Goal: Entertainment & Leisure: Consume media (video, audio)

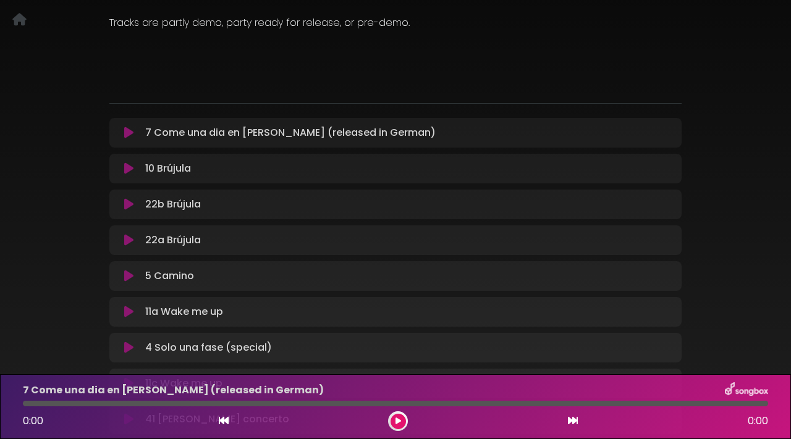
scroll to position [138, 0]
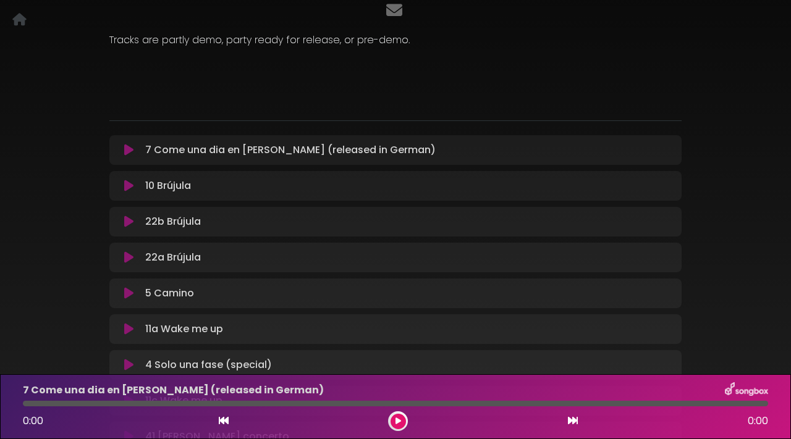
click at [133, 153] on icon at bounding box center [128, 150] width 9 height 12
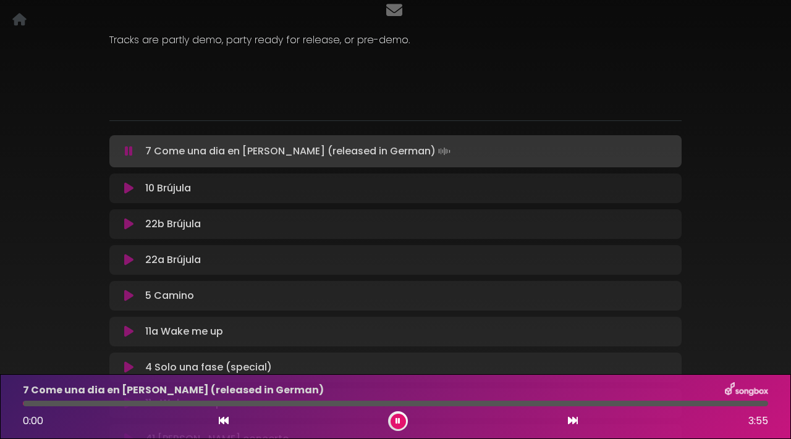
click at [125, 124] on div "Examples tracks to align on genre/style Cologne Music Group Tracks are partly d…" at bounding box center [395, 254] width 587 height 627
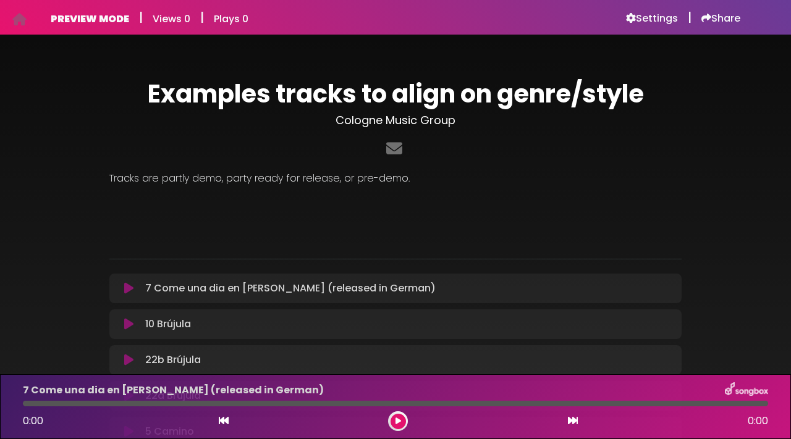
click at [127, 287] on icon at bounding box center [128, 288] width 9 height 12
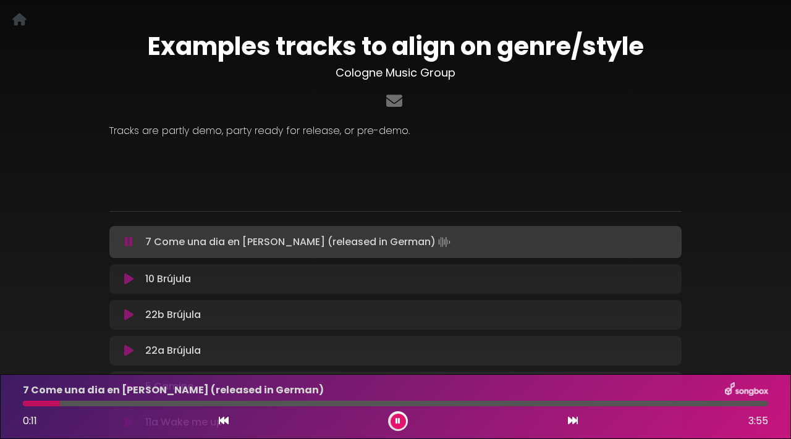
scroll to position [50, 0]
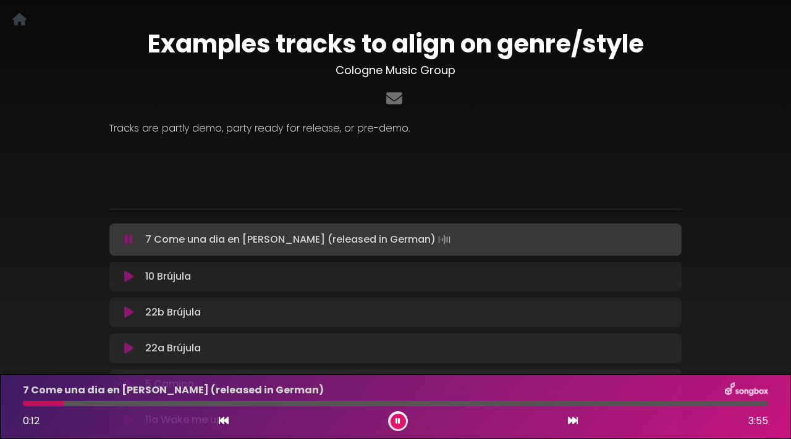
click at [124, 278] on icon at bounding box center [128, 277] width 9 height 12
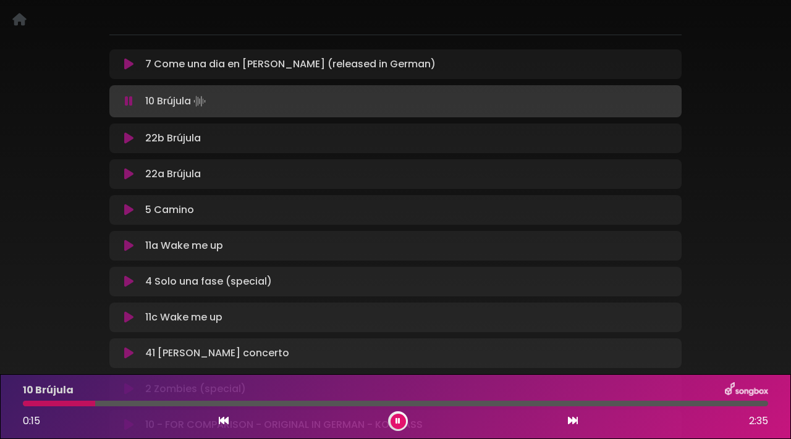
scroll to position [229, 0]
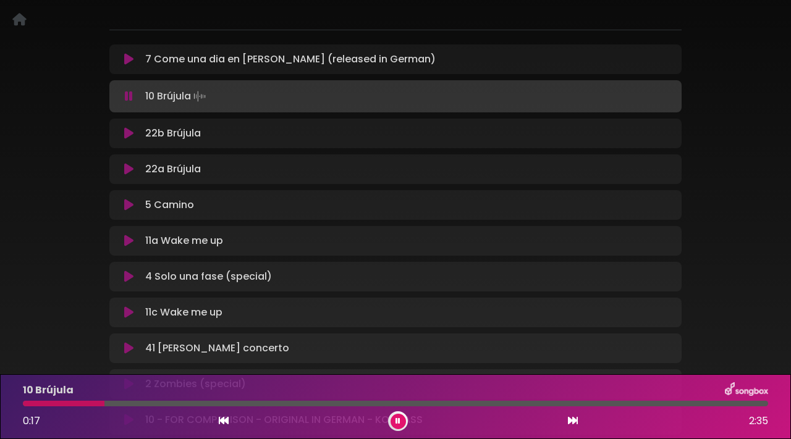
click at [129, 242] on icon at bounding box center [128, 241] width 9 height 12
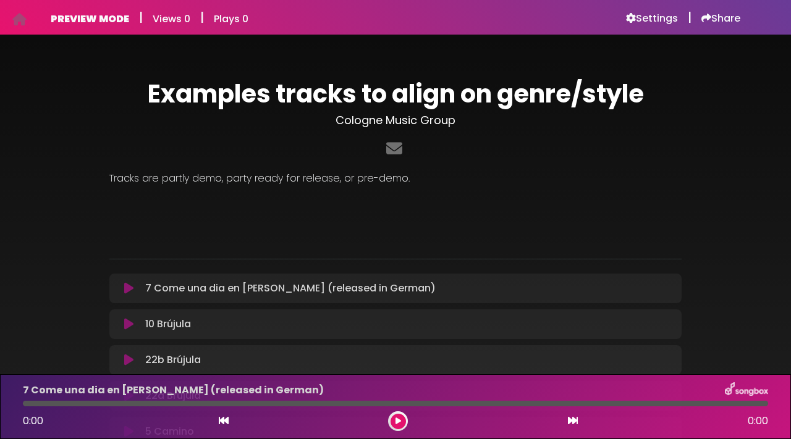
click at [129, 287] on icon at bounding box center [128, 288] width 9 height 12
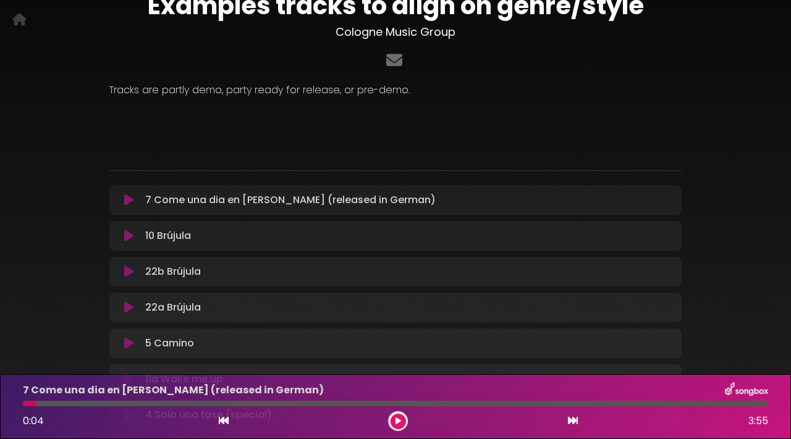
scroll to position [83, 0]
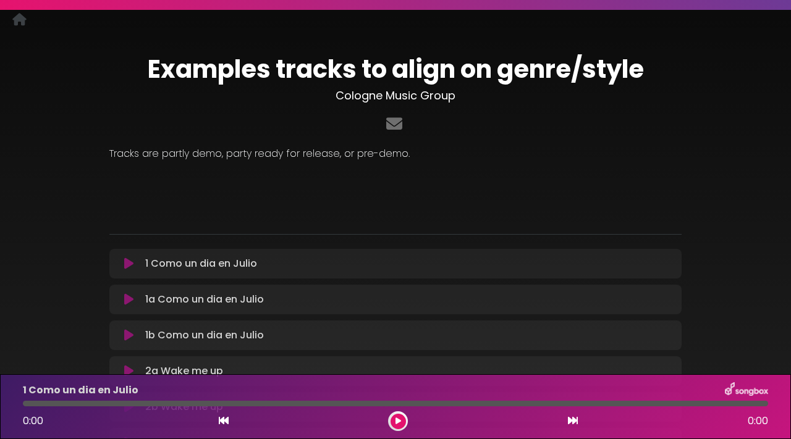
scroll to position [15, 0]
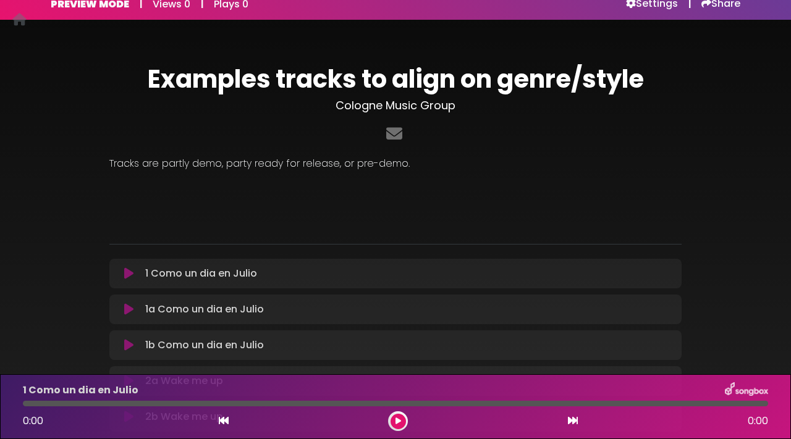
click at [128, 272] on icon at bounding box center [128, 274] width 9 height 12
click at [127, 272] on icon at bounding box center [128, 274] width 9 height 12
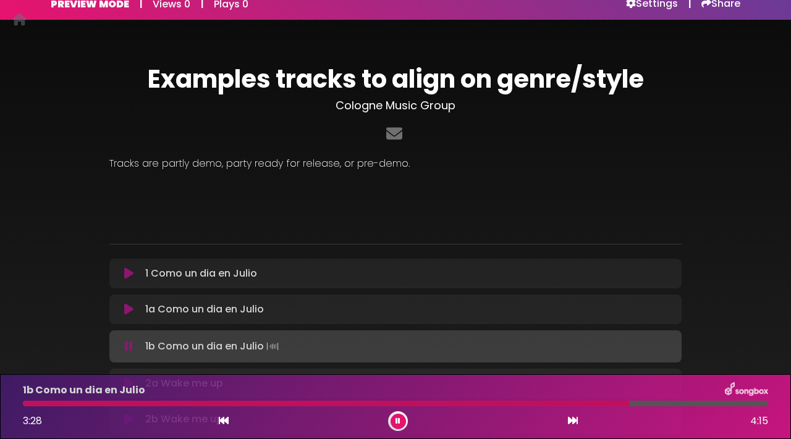
click at [125, 271] on icon at bounding box center [128, 274] width 9 height 12
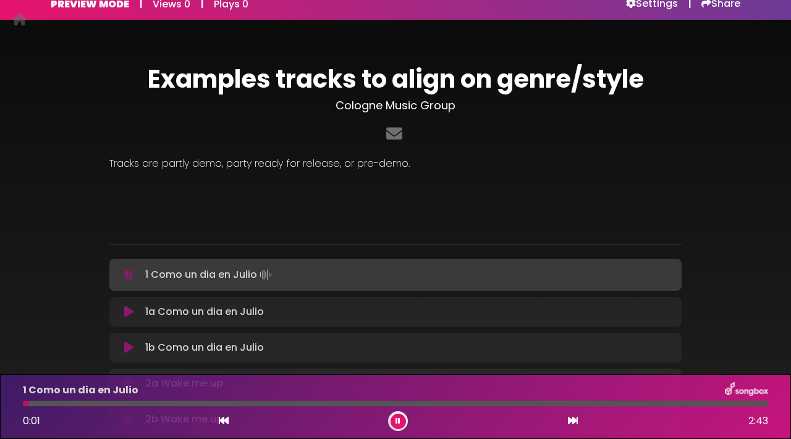
click at [467, 407] on div "1 Como un dia en Julio 0:01 2:43" at bounding box center [395, 407] width 760 height 49
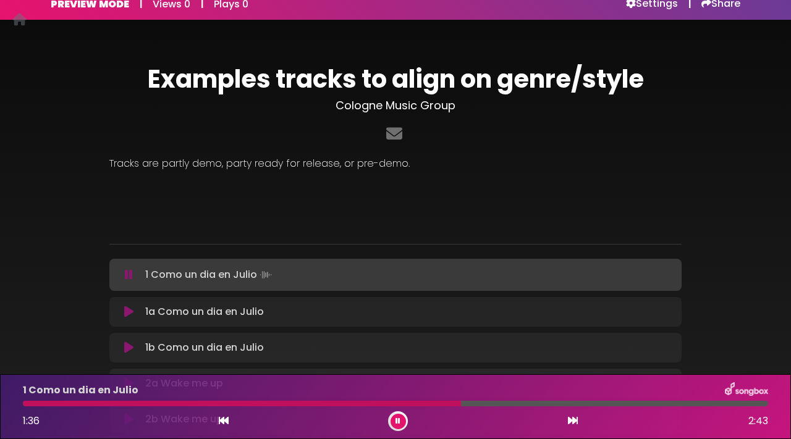
click at [461, 404] on div at bounding box center [395, 404] width 745 height 6
click at [537, 407] on div "1 Como un dia en Julio 1:37 2:43" at bounding box center [395, 407] width 760 height 49
click at [537, 406] on div at bounding box center [395, 404] width 745 height 6
click at [537, 406] on div at bounding box center [280, 404] width 514 height 6
click at [575, 410] on div "1 Como un dia en Julio 1:53 2:43" at bounding box center [395, 407] width 760 height 49
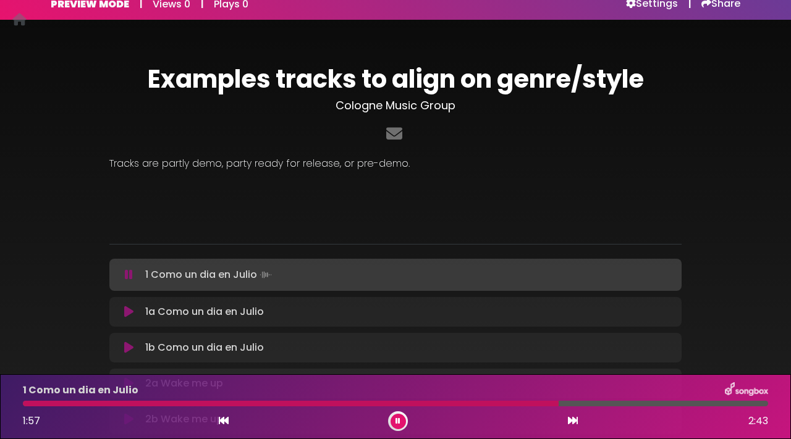
click at [613, 406] on div at bounding box center [395, 404] width 745 height 6
click at [653, 407] on div "1 Como un dia en Julio 2:10 2:43" at bounding box center [395, 407] width 760 height 49
click at [283, 402] on div at bounding box center [324, 404] width 603 height 6
click at [295, 407] on div "1 Como un dia en Julio 0:57 2:43" at bounding box center [395, 407] width 760 height 49
click at [329, 405] on div at bounding box center [395, 404] width 745 height 6
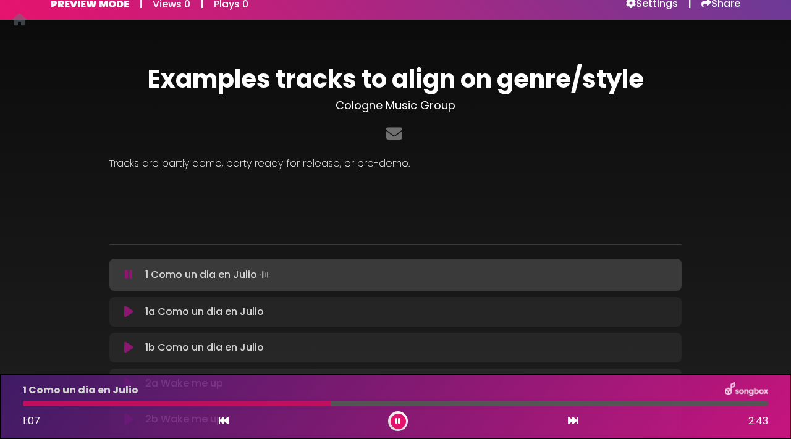
click at [402, 406] on div at bounding box center [395, 404] width 745 height 6
click at [587, 407] on div "1 Como un dia en Julio 2:00 2:43" at bounding box center [395, 407] width 760 height 49
click at [589, 404] on div at bounding box center [395, 404] width 745 height 6
click at [597, 404] on div at bounding box center [395, 404] width 745 height 6
click at [614, 405] on div at bounding box center [395, 404] width 745 height 6
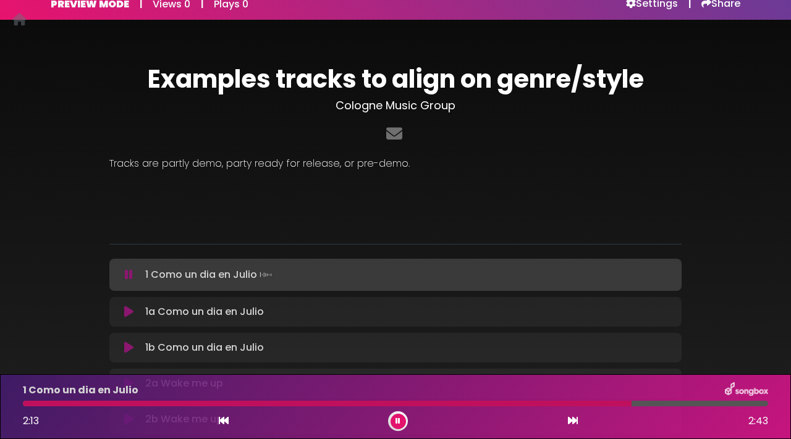
click at [643, 407] on div "1 Como un dia en Julio 2:13 2:43" at bounding box center [395, 407] width 760 height 49
click at [652, 404] on div at bounding box center [395, 404] width 745 height 6
click at [675, 404] on div at bounding box center [395, 404] width 745 height 6
click at [129, 308] on icon at bounding box center [128, 312] width 9 height 12
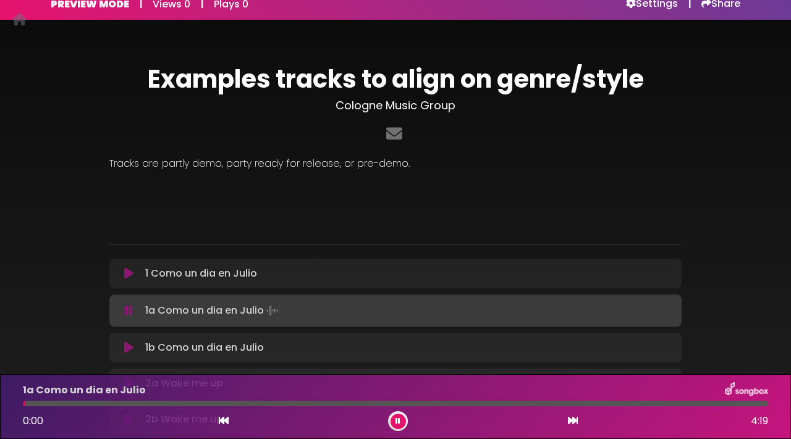
click at [130, 342] on icon at bounding box center [128, 348] width 9 height 12
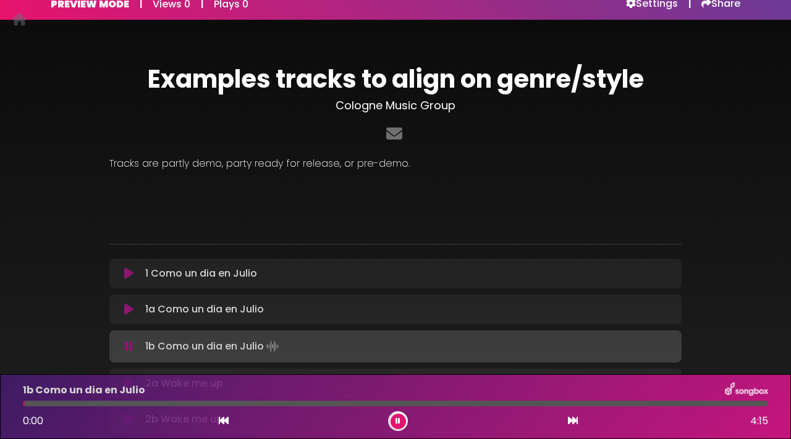
click at [200, 360] on div "1b Como un dia en Julio Loading Track..." at bounding box center [395, 347] width 572 height 32
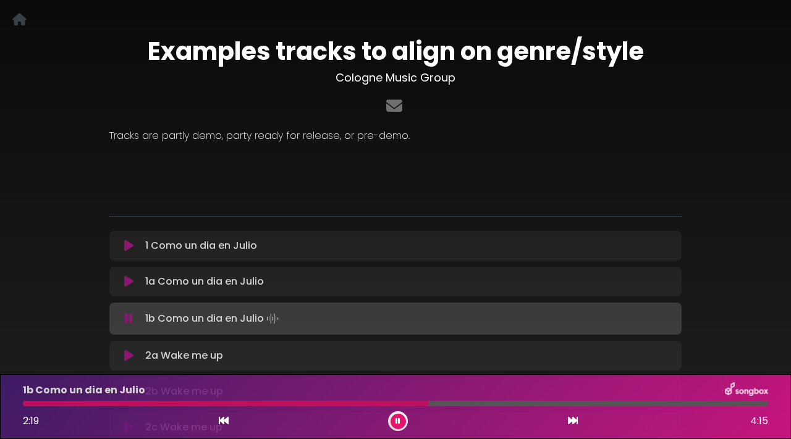
click at [403, 418] on button at bounding box center [398, 421] width 15 height 15
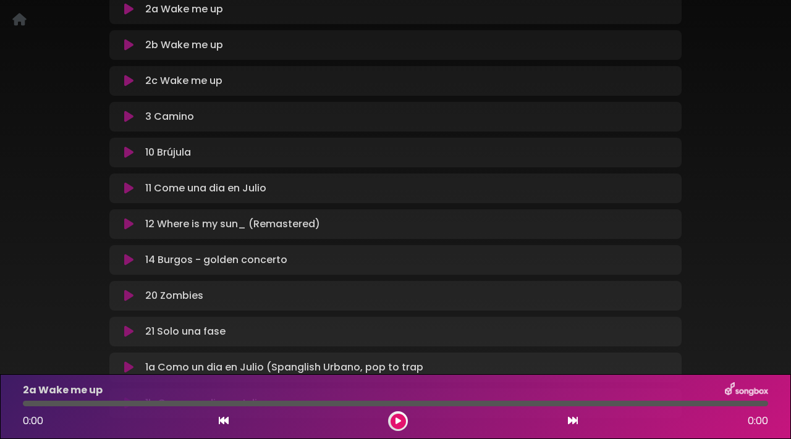
scroll to position [401, 0]
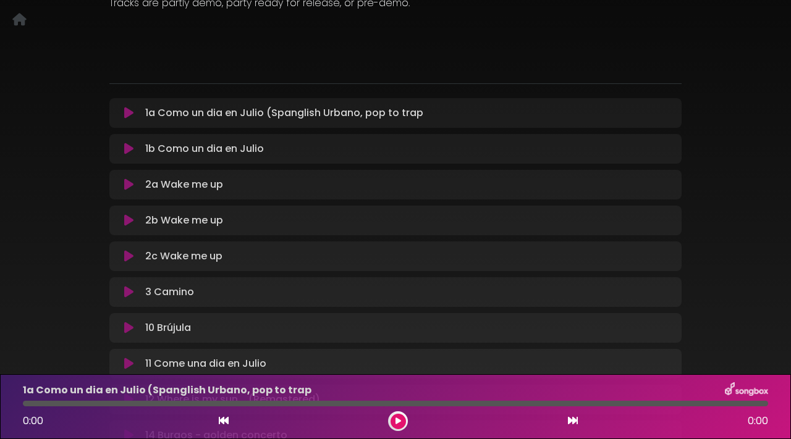
scroll to position [180, 0]
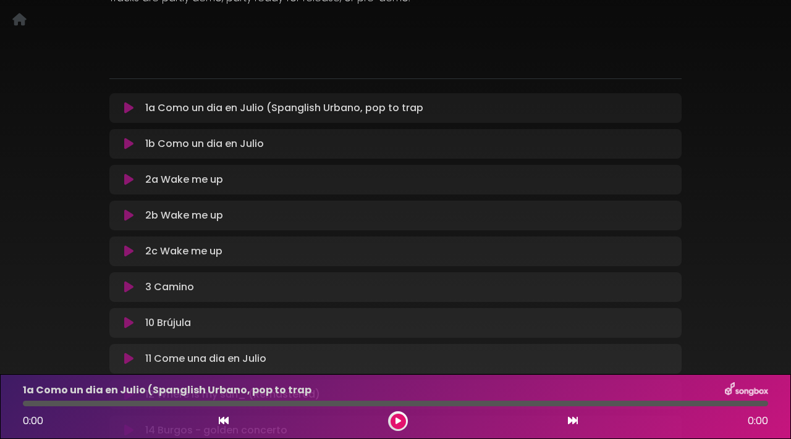
click at [132, 109] on icon at bounding box center [128, 108] width 9 height 12
click at [127, 104] on icon at bounding box center [128, 108] width 9 height 12
click at [392, 422] on button at bounding box center [398, 421] width 15 height 15
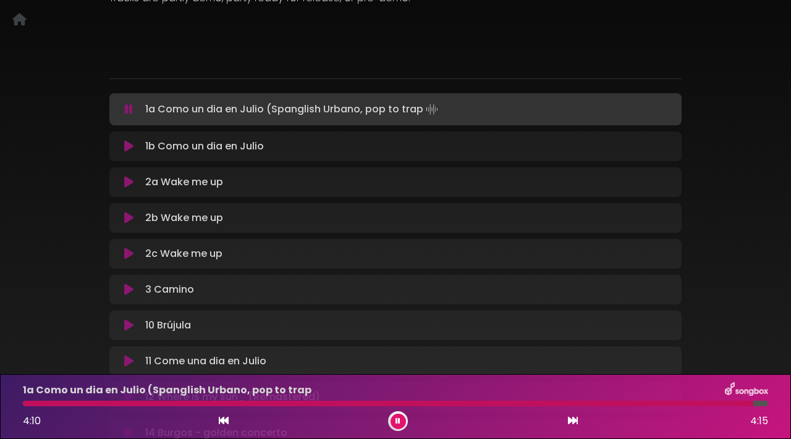
click at [394, 422] on button at bounding box center [398, 421] width 15 height 15
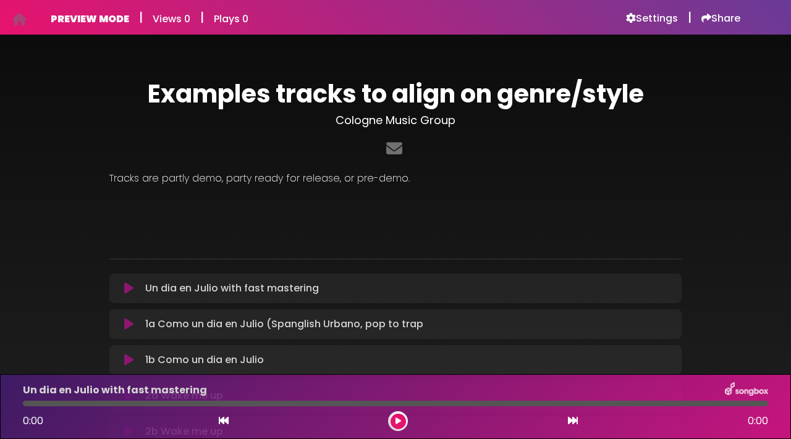
click at [127, 286] on icon at bounding box center [128, 288] width 9 height 12
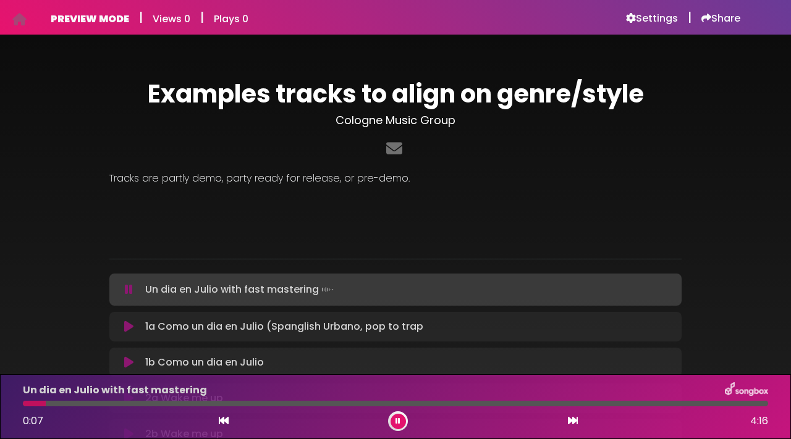
click at [129, 291] on icon at bounding box center [129, 290] width 8 height 12
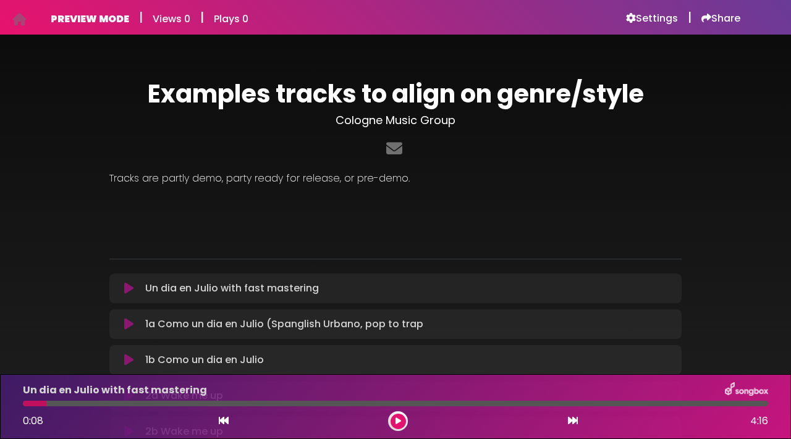
click at [132, 321] on icon at bounding box center [128, 324] width 9 height 12
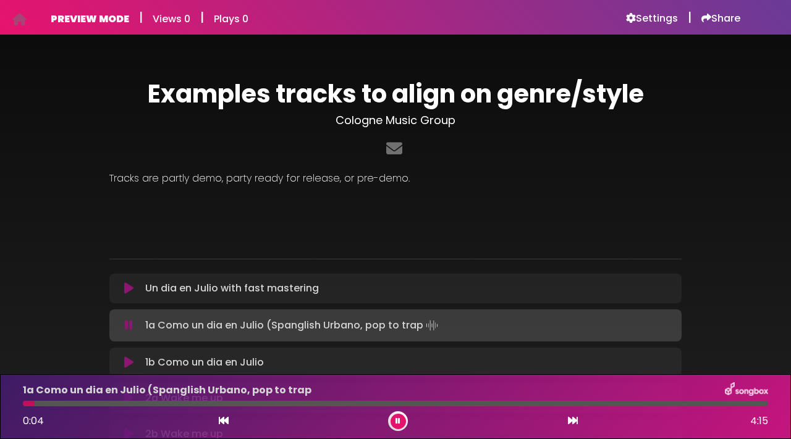
click at [132, 324] on icon at bounding box center [129, 326] width 8 height 12
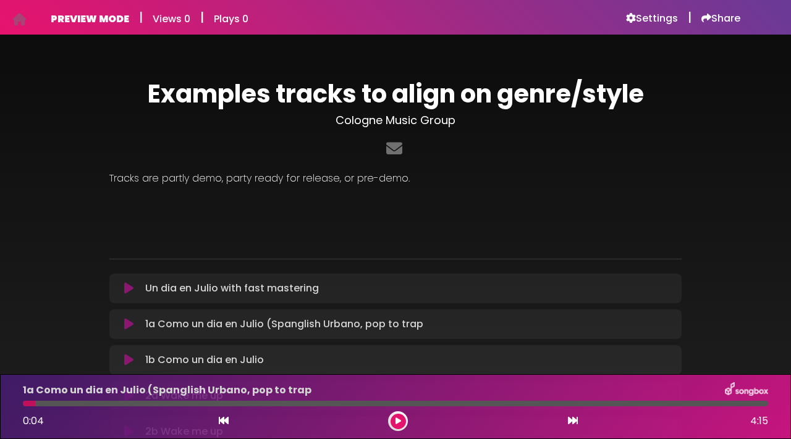
click at [130, 292] on icon at bounding box center [128, 288] width 9 height 12
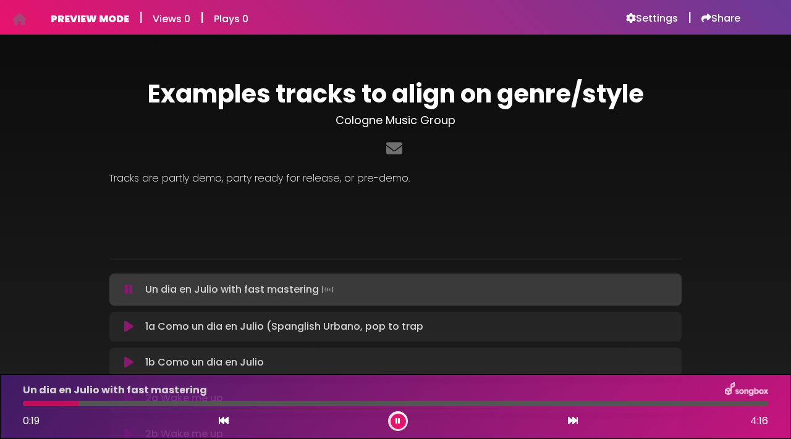
click at [130, 292] on icon at bounding box center [129, 290] width 8 height 12
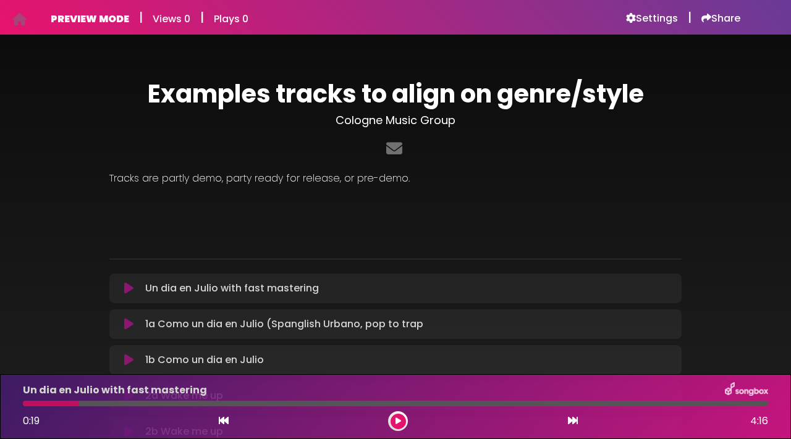
click at [130, 320] on icon at bounding box center [128, 324] width 9 height 12
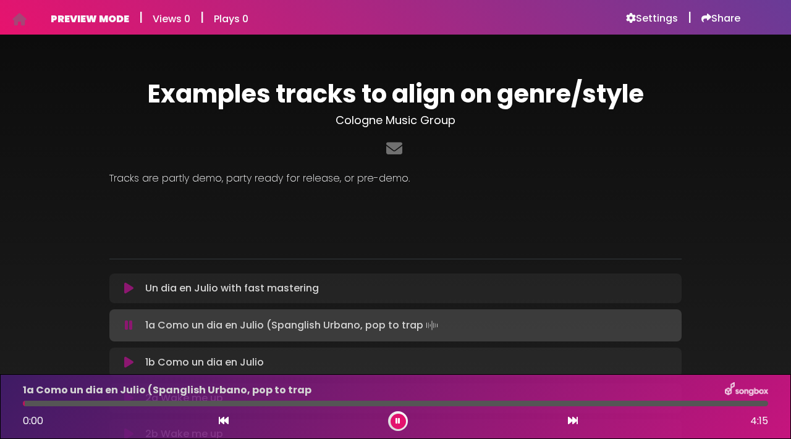
click at [134, 401] on div "1a Como un dia en Julio (Spanglish Urbano, pop to trap 0:00 4:15" at bounding box center [395, 407] width 760 height 49
click at [135, 403] on div at bounding box center [395, 404] width 745 height 6
click at [135, 408] on div "1a Como un dia en Julio (Spanglish Urbano, pop to trap 0:38 4:15" at bounding box center [395, 407] width 760 height 49
click at [135, 408] on div "1a Como un dia en Julio (Spanglish Urbano, pop to trap 0:39 4:15" at bounding box center [395, 407] width 760 height 49
click at [401, 420] on button at bounding box center [398, 421] width 15 height 15
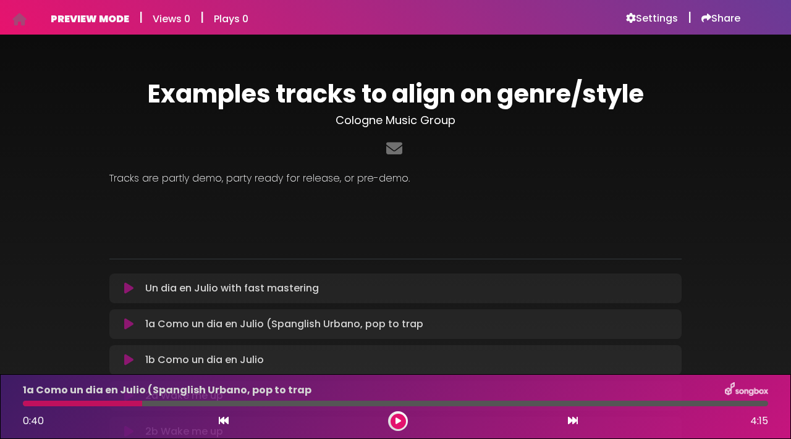
click at [341, 161] on div "Tracks are partly demo, party ready for release, or pre-demo." at bounding box center [395, 203] width 587 height 84
click at [255, 292] on p "Un dia en Julio with fast mastering Loading Track..." at bounding box center [232, 288] width 174 height 15
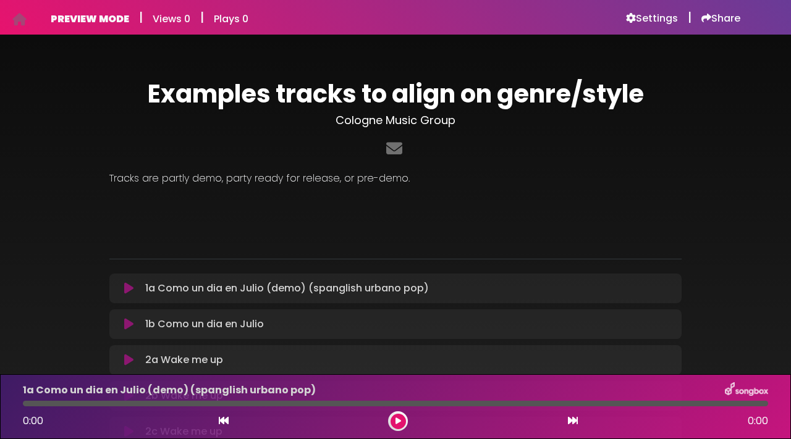
click at [323, 284] on p "1a Como un dia en Julio (demo) (spanglish urbano pop) Loading Track..." at bounding box center [287, 288] width 284 height 15
click at [127, 287] on icon at bounding box center [128, 288] width 9 height 12
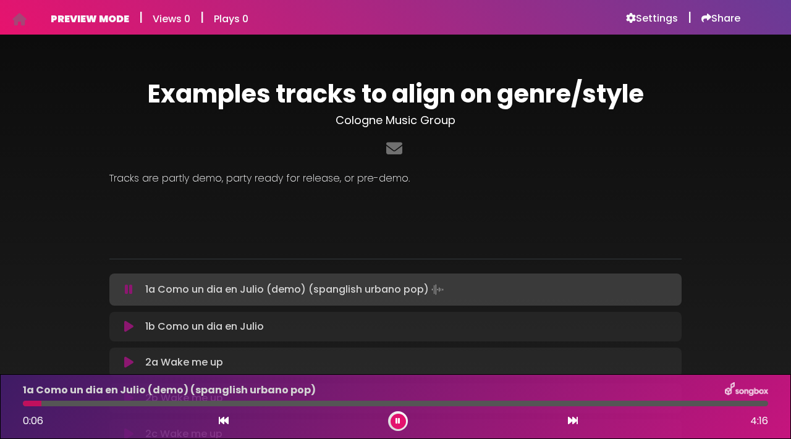
click at [400, 119] on h3 "Cologne Music Group" at bounding box center [395, 121] width 572 height 14
click at [314, 184] on p "Tracks are partly demo, party ready for release, or pre-demo." at bounding box center [395, 178] width 572 height 15
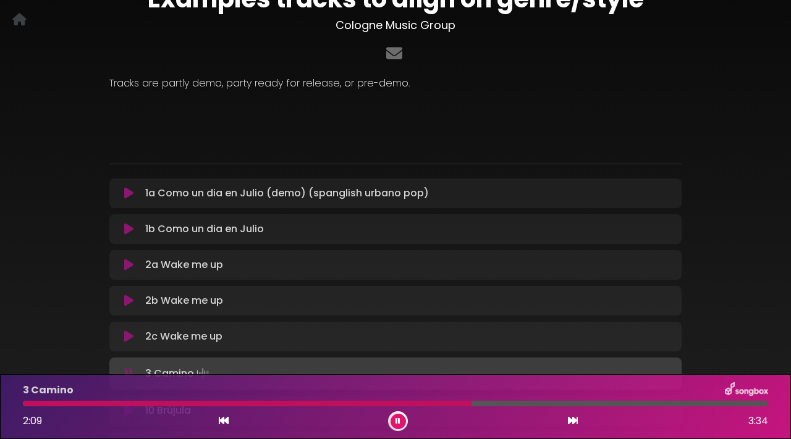
scroll to position [143, 0]
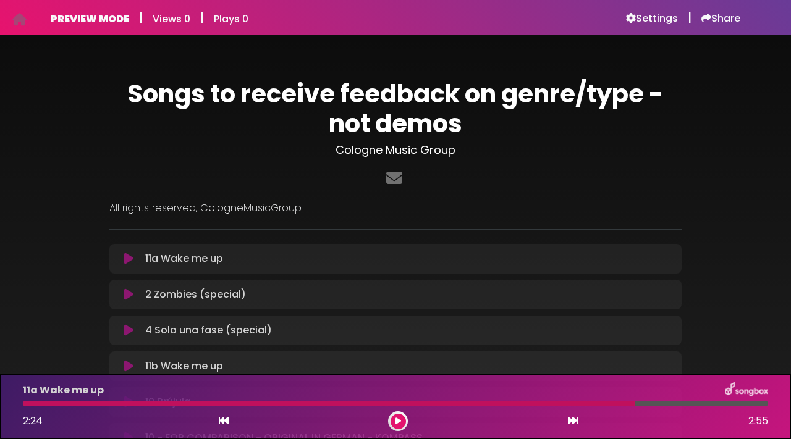
scroll to position [214, 0]
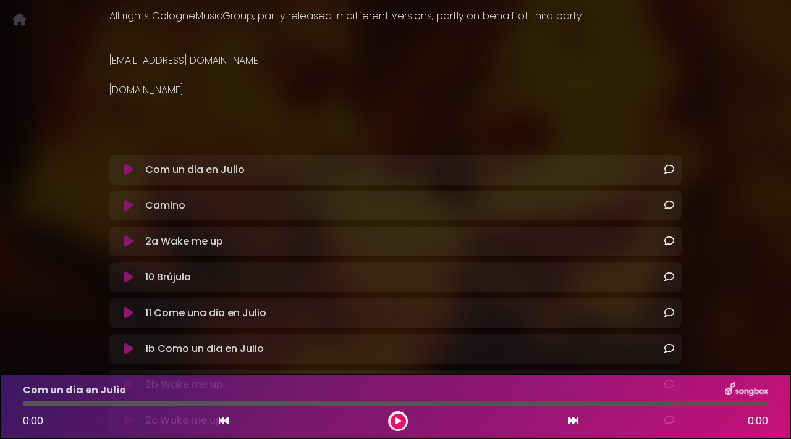
scroll to position [245, 0]
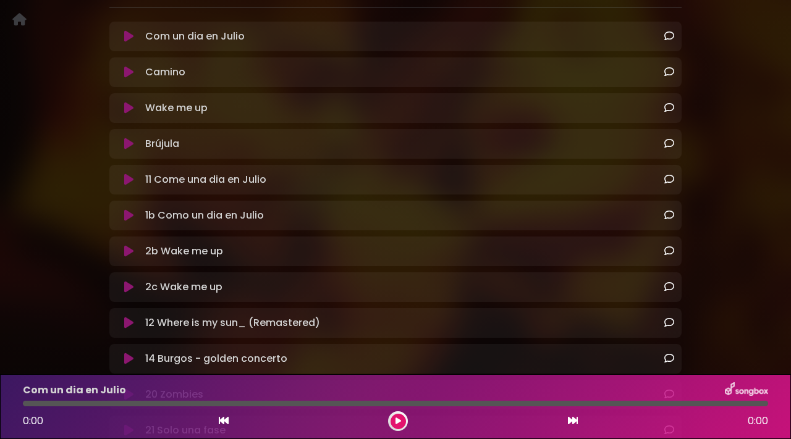
scroll to position [388, 0]
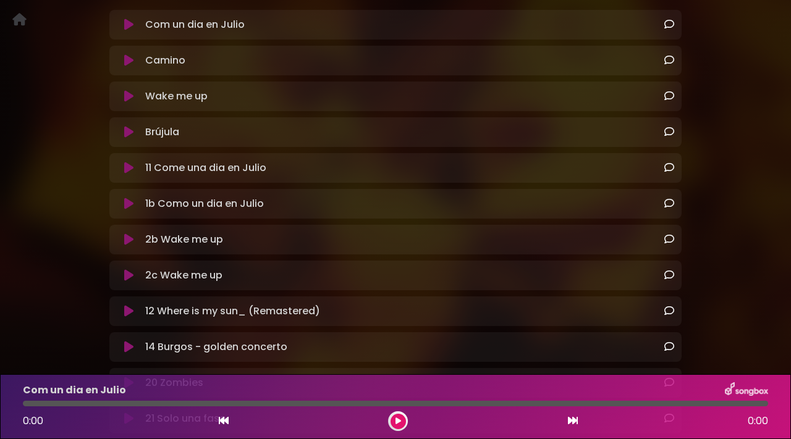
click at [128, 169] on icon at bounding box center [128, 168] width 9 height 12
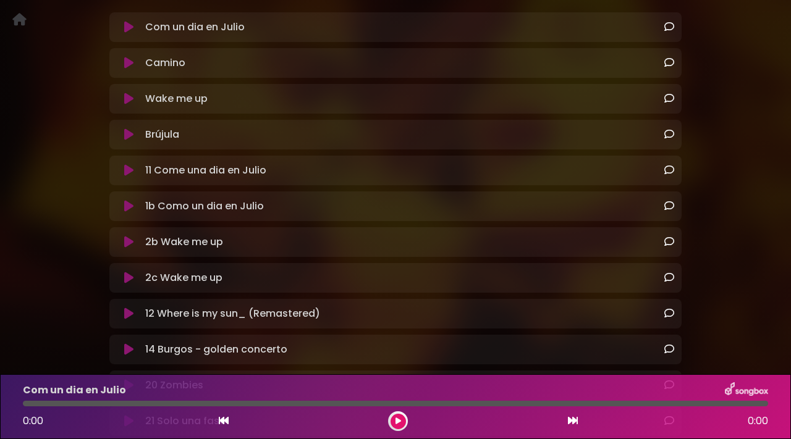
scroll to position [390, 0]
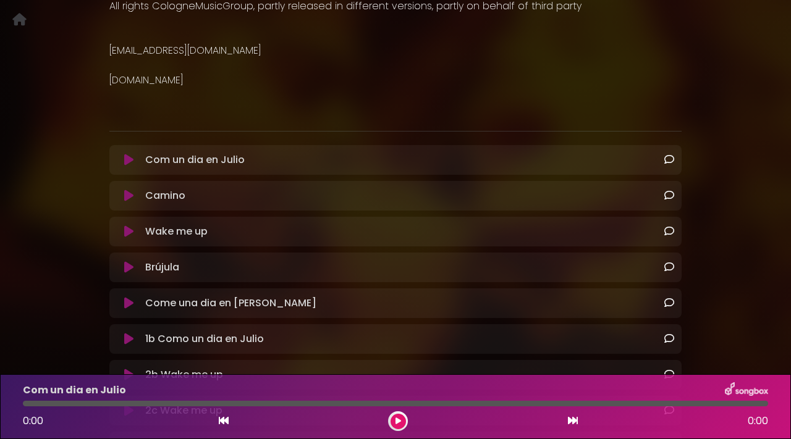
scroll to position [241, 0]
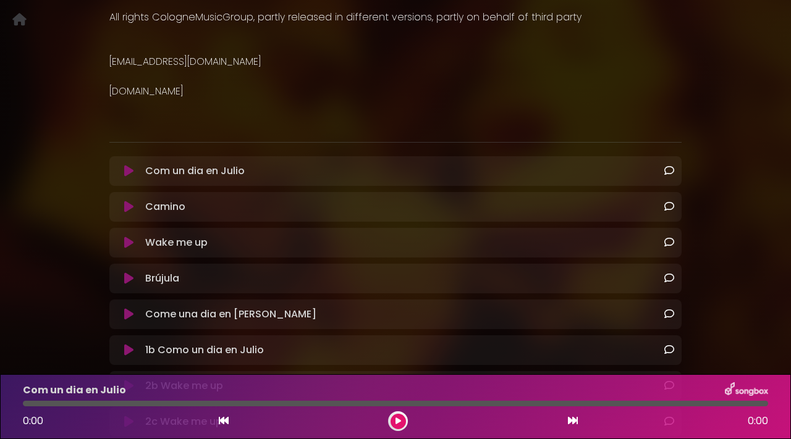
click at [129, 172] on icon at bounding box center [128, 171] width 9 height 12
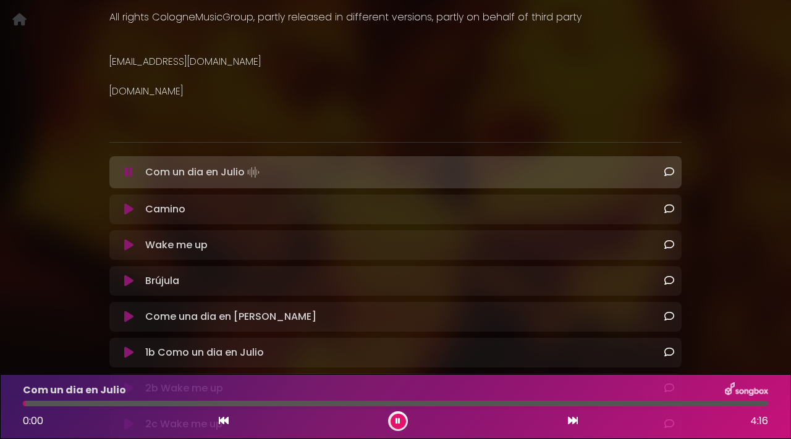
click at [128, 201] on div "Camino Loading Track... Name Email" at bounding box center [395, 210] width 572 height 30
click at [127, 210] on icon at bounding box center [128, 209] width 9 height 12
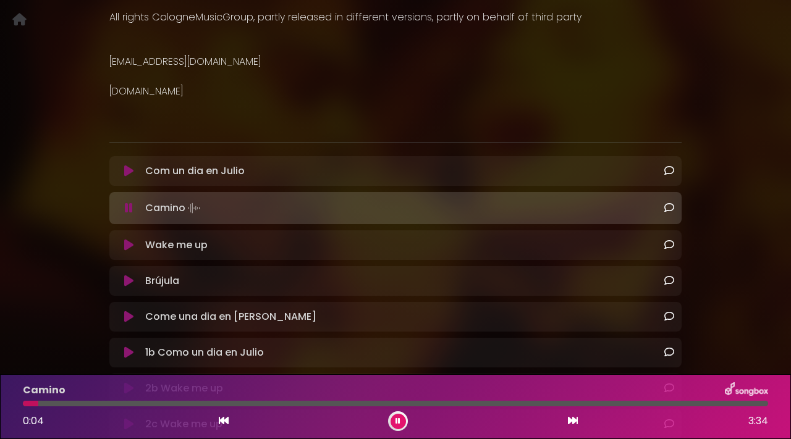
click at [129, 244] on icon at bounding box center [128, 245] width 9 height 12
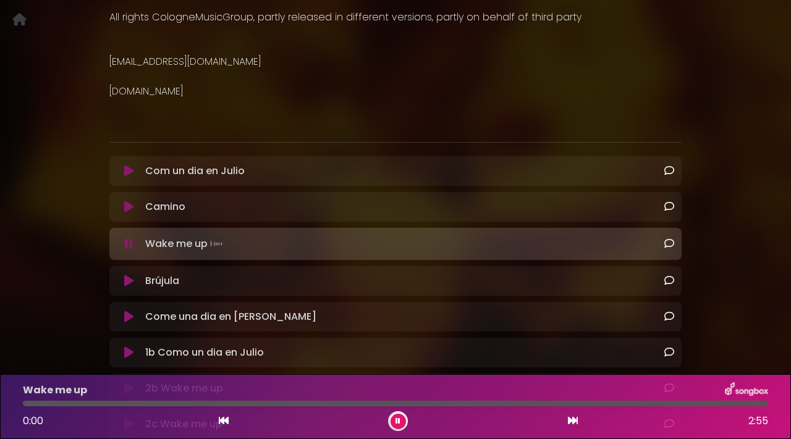
click at [129, 244] on icon at bounding box center [129, 244] width 8 height 12
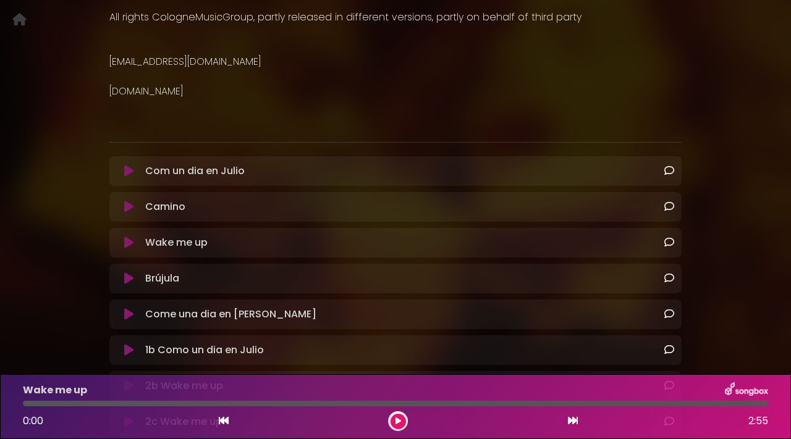
click at [125, 242] on icon at bounding box center [128, 243] width 9 height 12
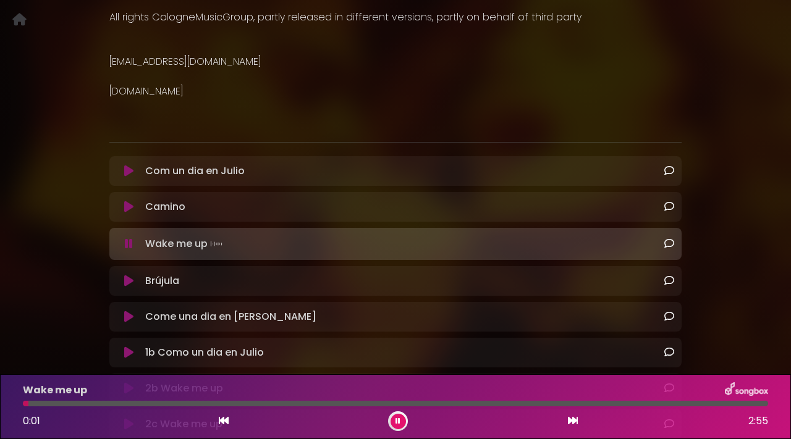
click at [127, 242] on icon at bounding box center [129, 244] width 8 height 12
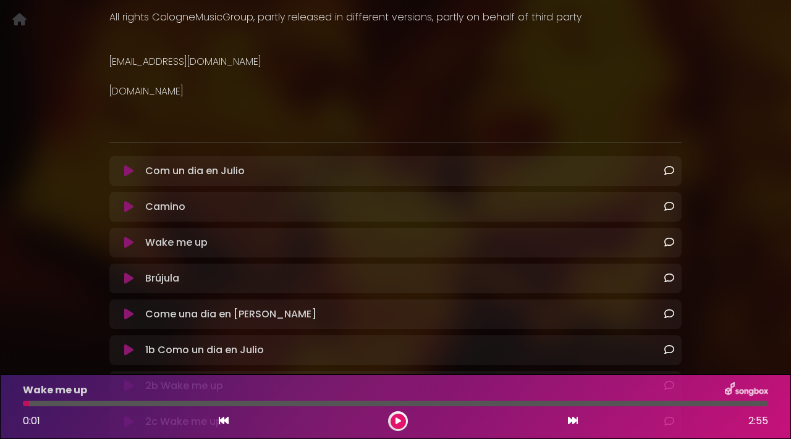
click at [129, 278] on icon at bounding box center [128, 279] width 9 height 12
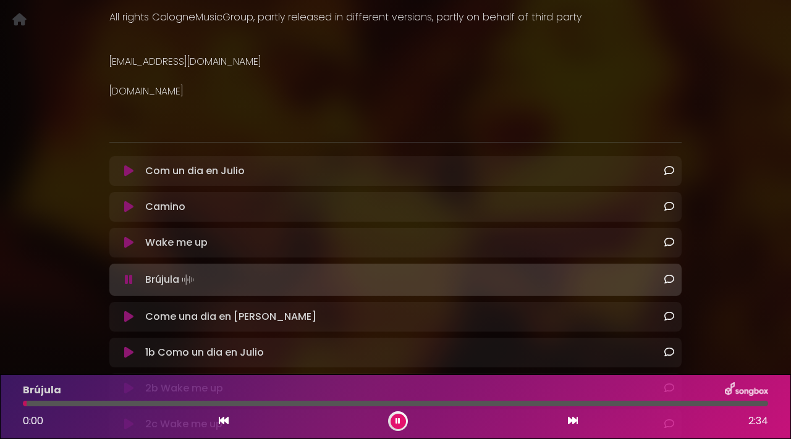
click at [129, 278] on icon at bounding box center [129, 280] width 8 height 12
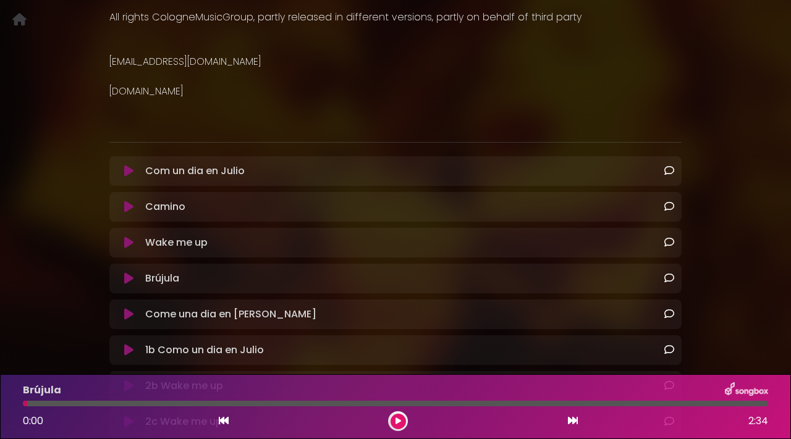
click at [129, 169] on icon at bounding box center [128, 171] width 9 height 12
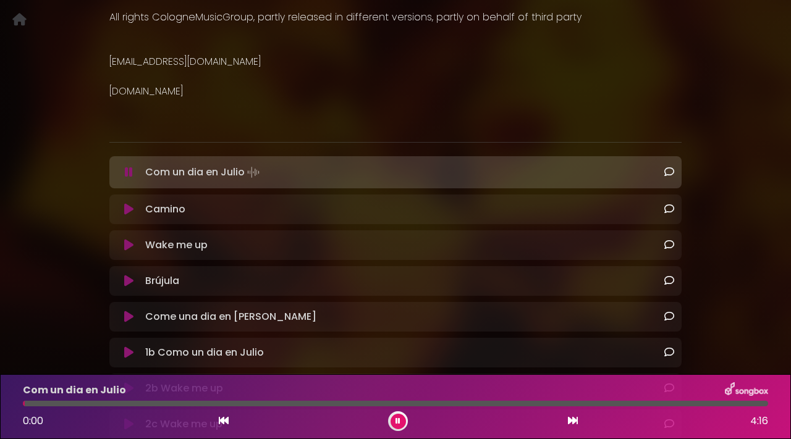
click at [129, 169] on icon at bounding box center [129, 172] width 8 height 12
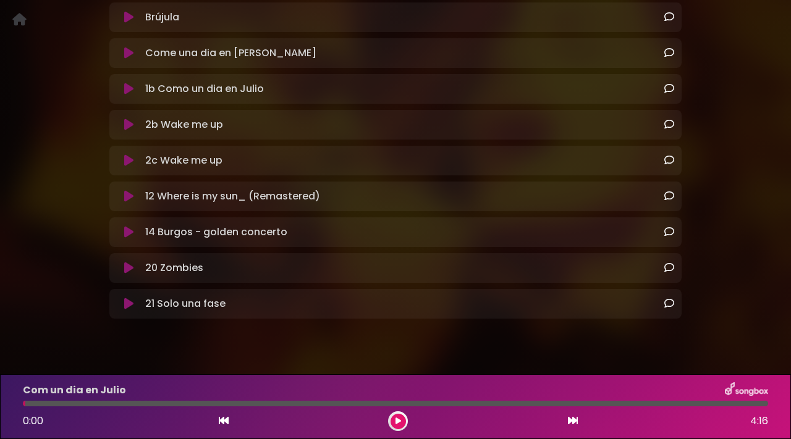
scroll to position [501, 0]
click at [414, 295] on div "21 Solo una fase Loading Track..." at bounding box center [395, 306] width 572 height 30
click at [129, 231] on icon at bounding box center [128, 233] width 9 height 12
click at [131, 231] on icon at bounding box center [128, 233] width 9 height 12
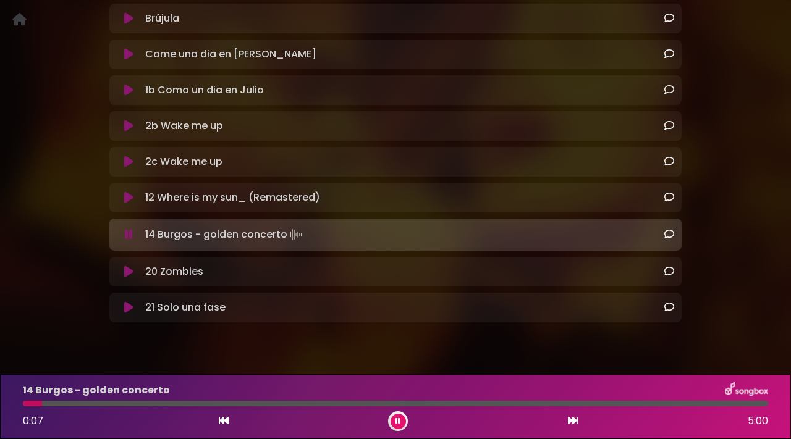
click at [132, 232] on icon at bounding box center [129, 235] width 8 height 12
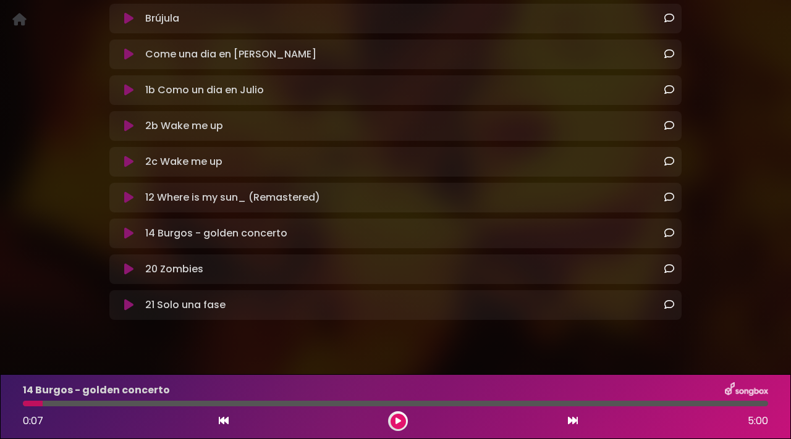
click at [145, 232] on div "14 Burgos - golden concerto Loading Track..." at bounding box center [407, 233] width 534 height 15
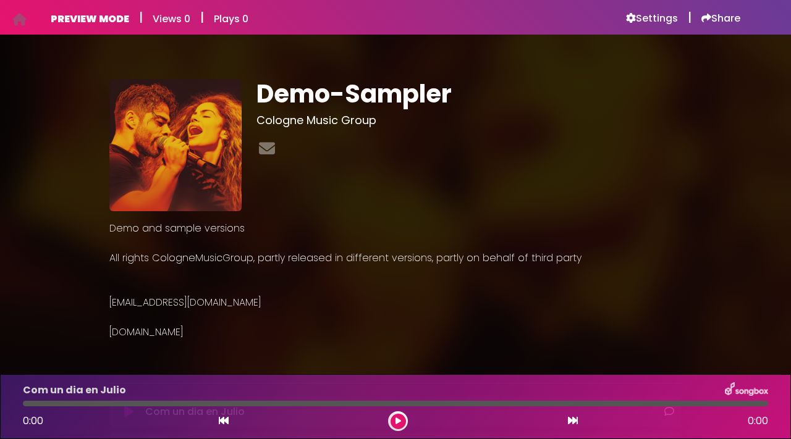
click at [424, 95] on h1 "Demo-Sampler" at bounding box center [470, 94] width 426 height 30
click at [464, 98] on h1 "Demo-Sampler" at bounding box center [470, 94] width 426 height 30
click at [321, 97] on h1 "Demo-Sampler" at bounding box center [470, 94] width 426 height 30
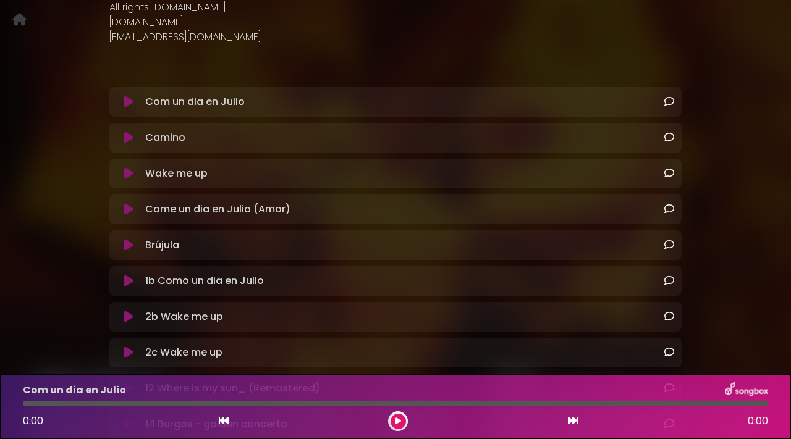
scroll to position [481, 0]
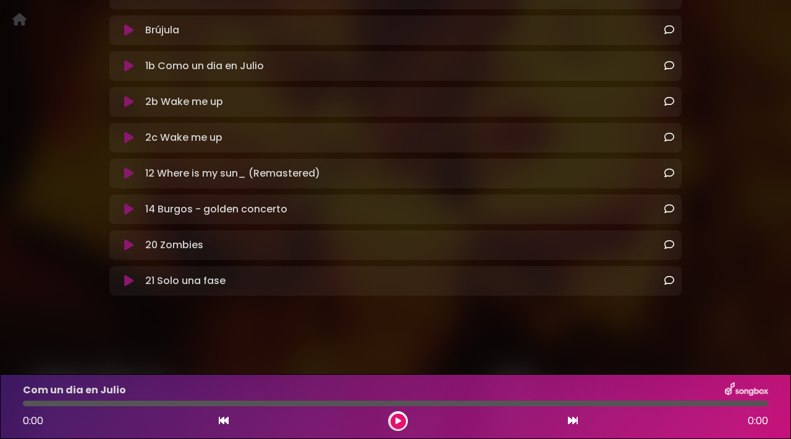
click at [391, 418] on button at bounding box center [398, 421] width 15 height 15
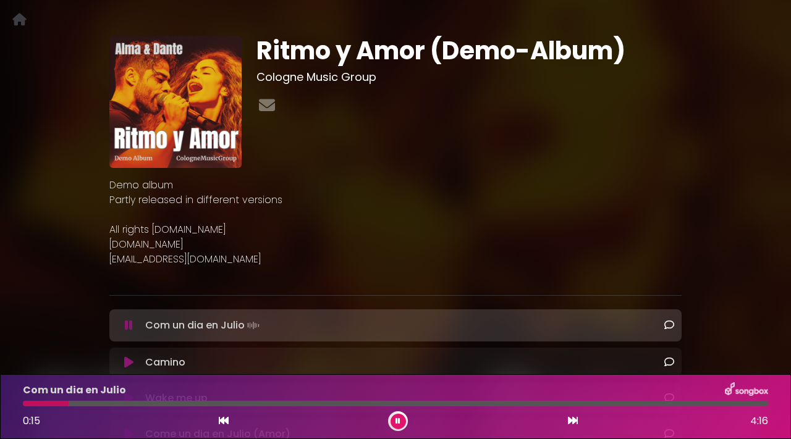
scroll to position [0, 0]
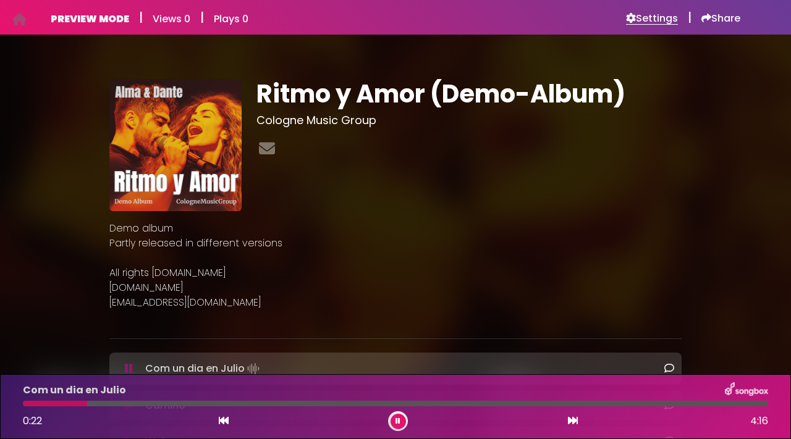
click at [646, 24] on h6 "Settings" at bounding box center [652, 18] width 52 height 12
click at [394, 418] on button at bounding box center [398, 421] width 15 height 15
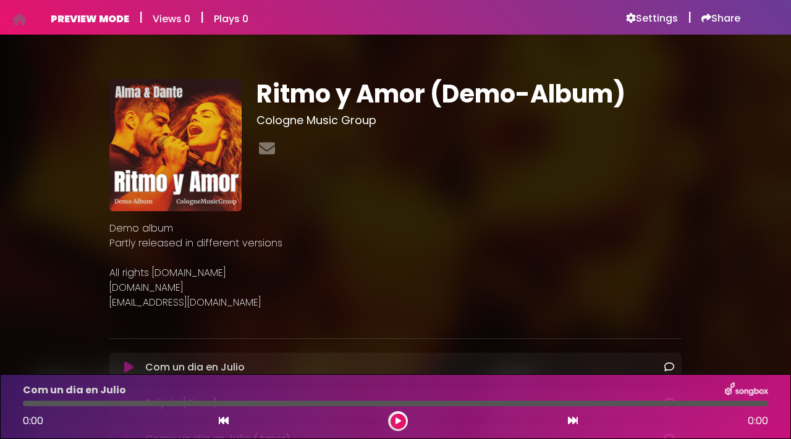
click at [395, 252] on p at bounding box center [395, 258] width 572 height 15
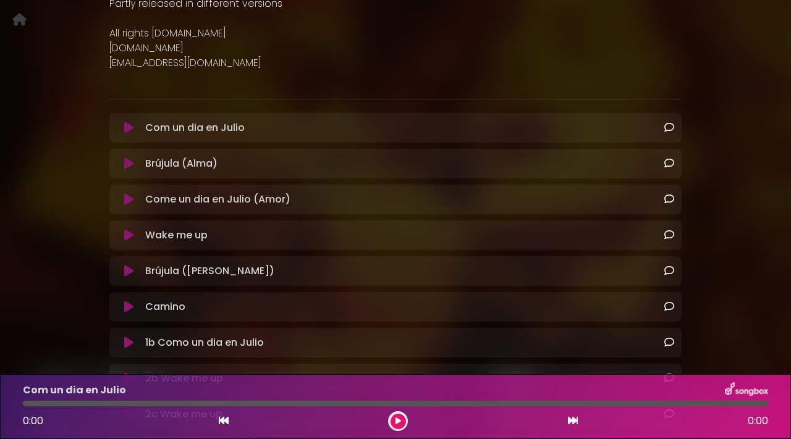
scroll to position [245, 0]
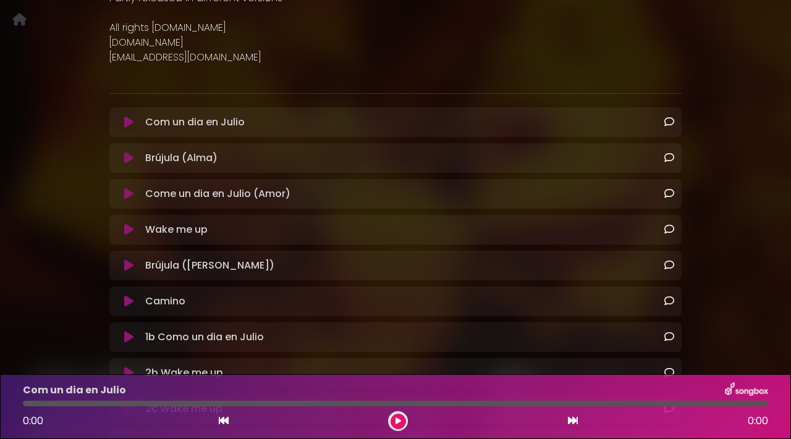
click at [133, 119] on icon at bounding box center [128, 122] width 9 height 12
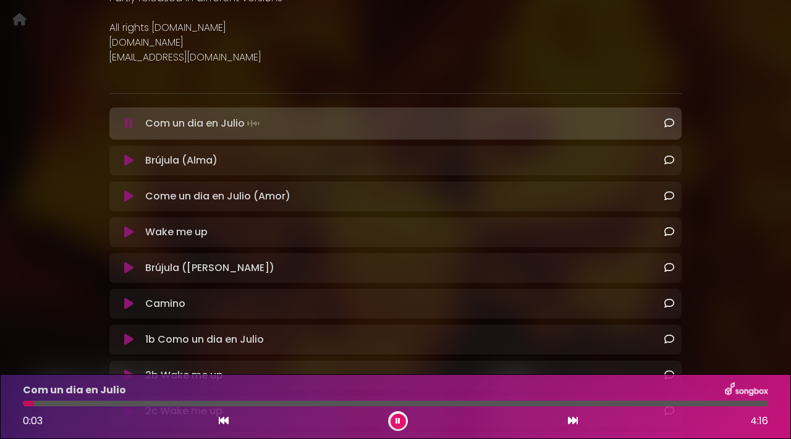
click at [329, 399] on div "Com un dia en Julio 0:03 4:16" at bounding box center [395, 407] width 760 height 49
click at [329, 402] on div at bounding box center [395, 404] width 745 height 6
click at [129, 164] on icon at bounding box center [128, 161] width 9 height 12
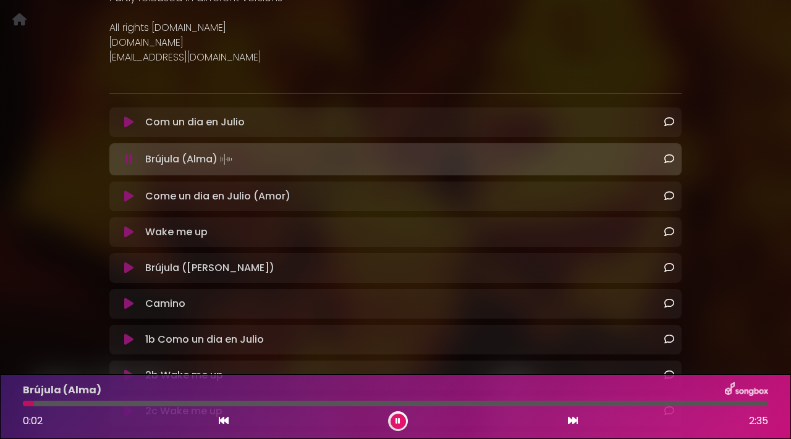
click at [251, 404] on div at bounding box center [395, 404] width 745 height 6
click at [130, 195] on icon at bounding box center [128, 196] width 9 height 12
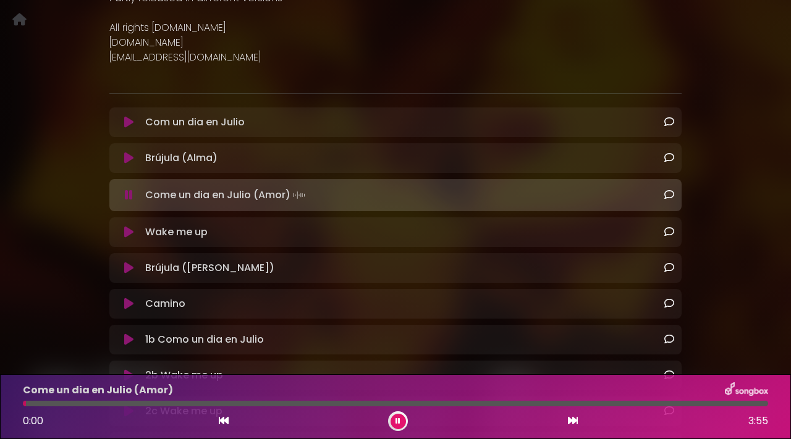
click at [295, 406] on div at bounding box center [395, 404] width 745 height 6
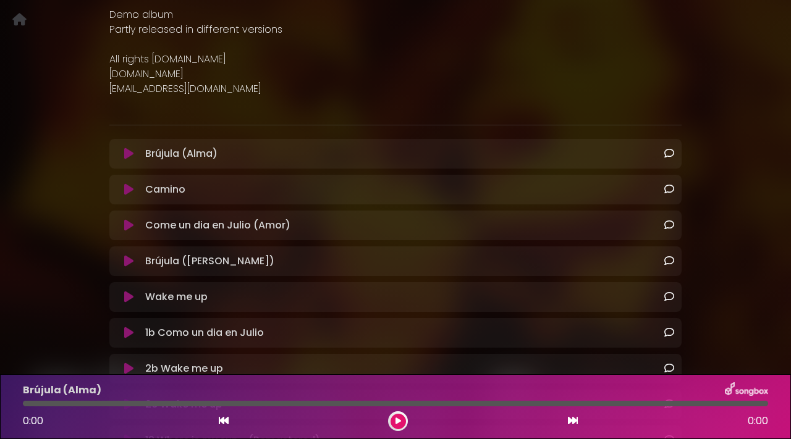
scroll to position [218, 0]
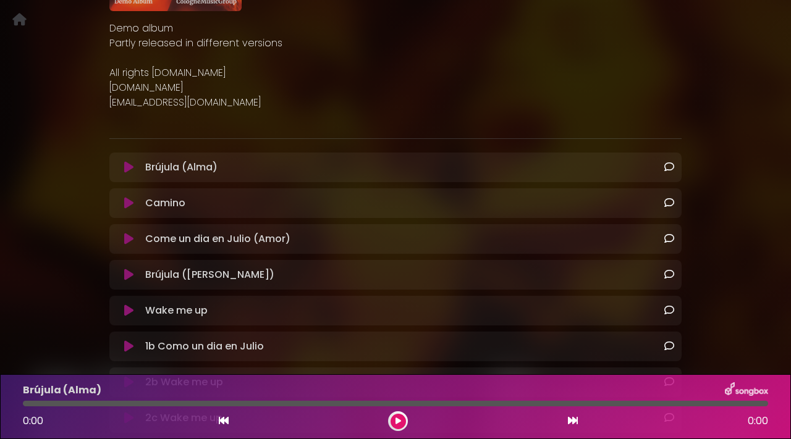
scroll to position [206, 0]
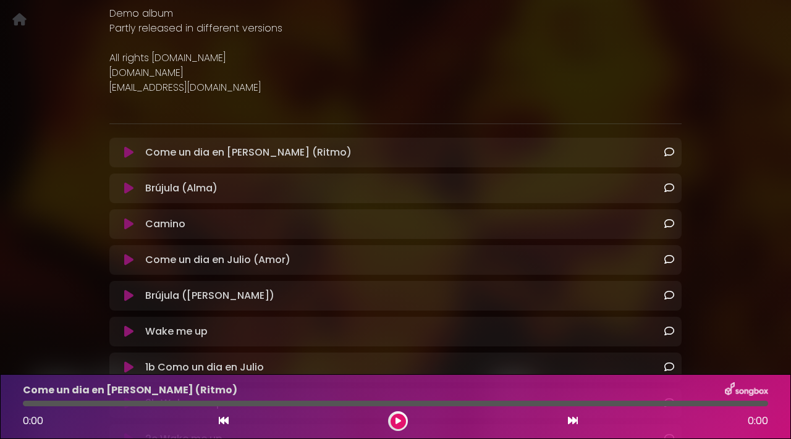
scroll to position [218, 0]
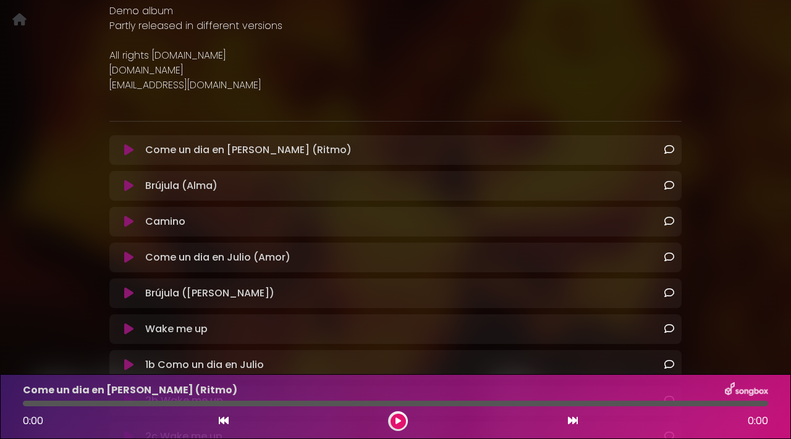
click at [132, 151] on icon at bounding box center [128, 150] width 9 height 12
click at [127, 149] on icon at bounding box center [128, 150] width 9 height 12
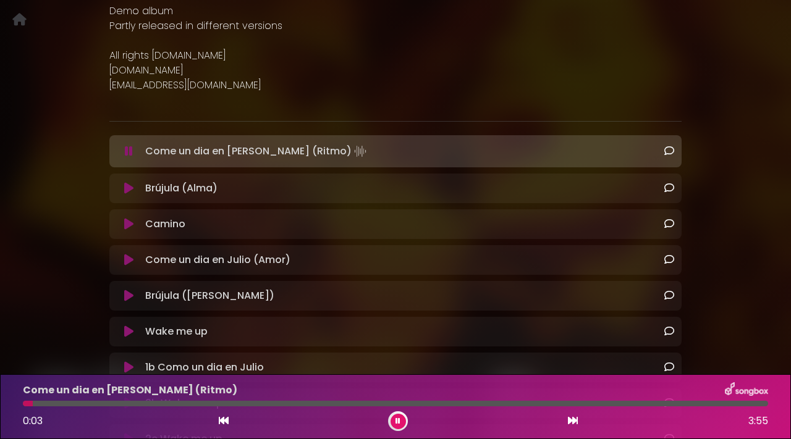
click at [125, 153] on icon at bounding box center [129, 151] width 8 height 12
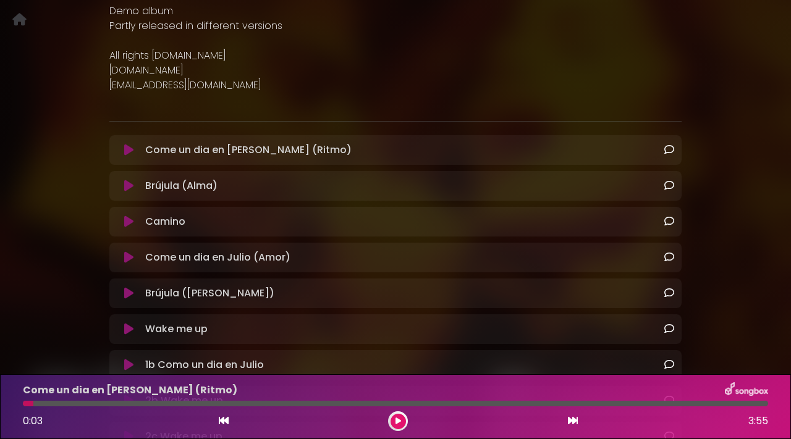
click at [133, 259] on icon at bounding box center [128, 258] width 9 height 12
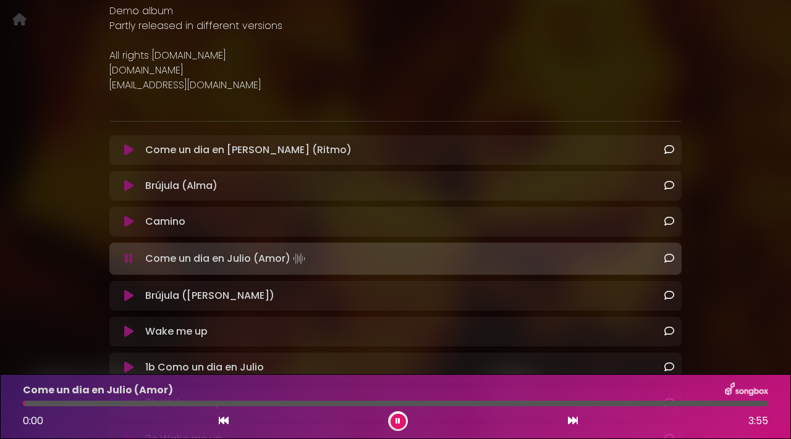
click at [133, 259] on button at bounding box center [128, 259] width 23 height 12
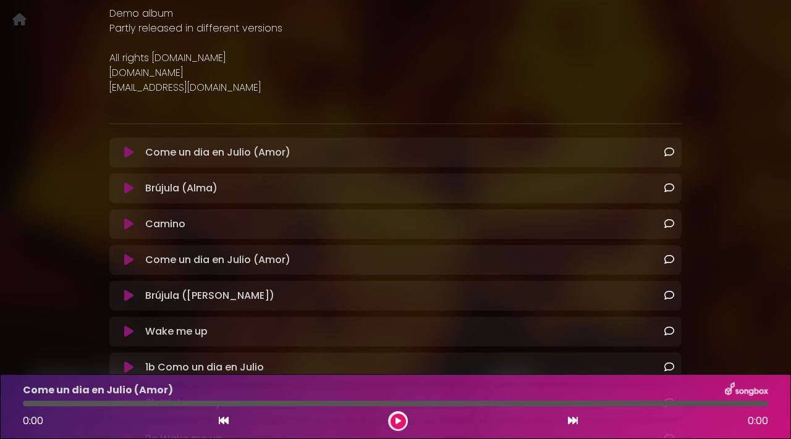
scroll to position [242, 0]
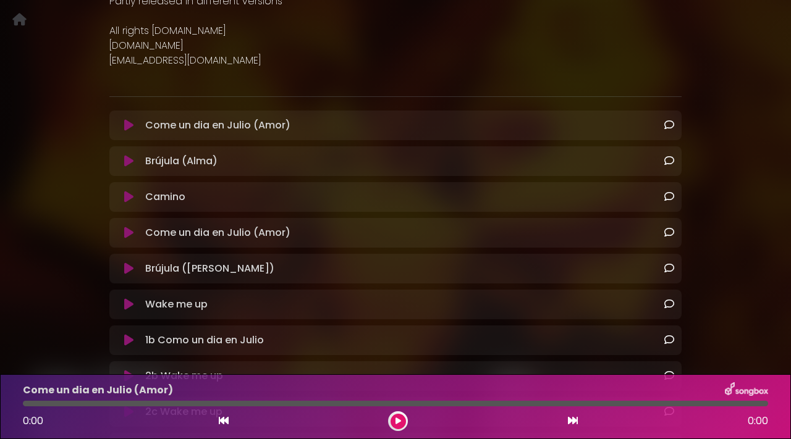
click at [129, 122] on icon at bounding box center [128, 125] width 9 height 12
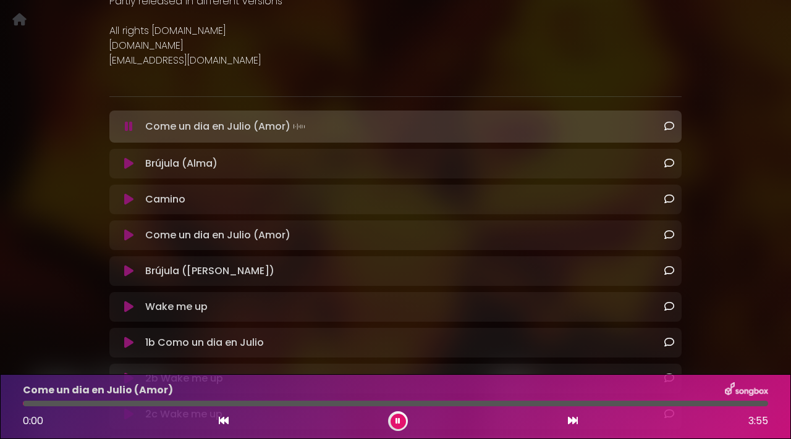
click at [129, 122] on icon at bounding box center [129, 127] width 8 height 12
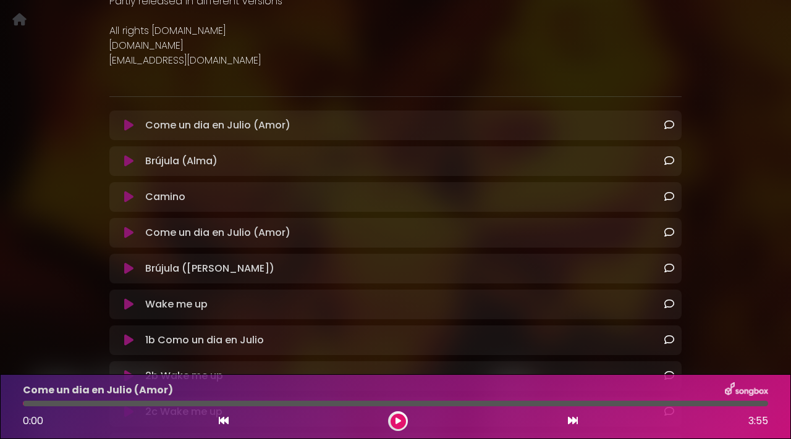
click at [128, 122] on icon at bounding box center [128, 125] width 9 height 12
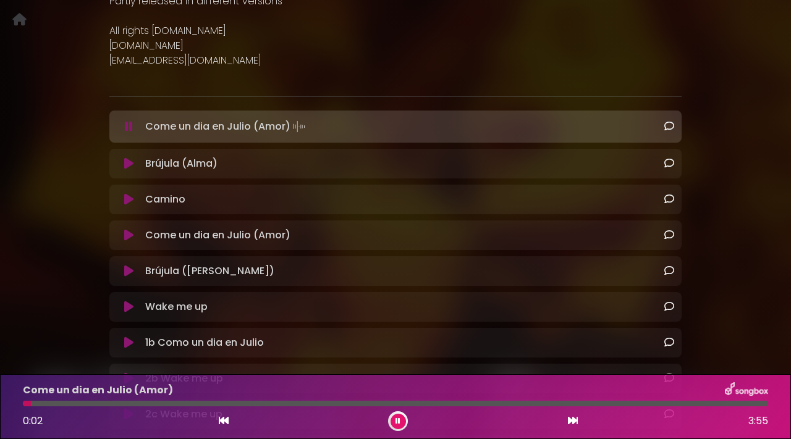
click at [128, 122] on icon at bounding box center [129, 127] width 8 height 12
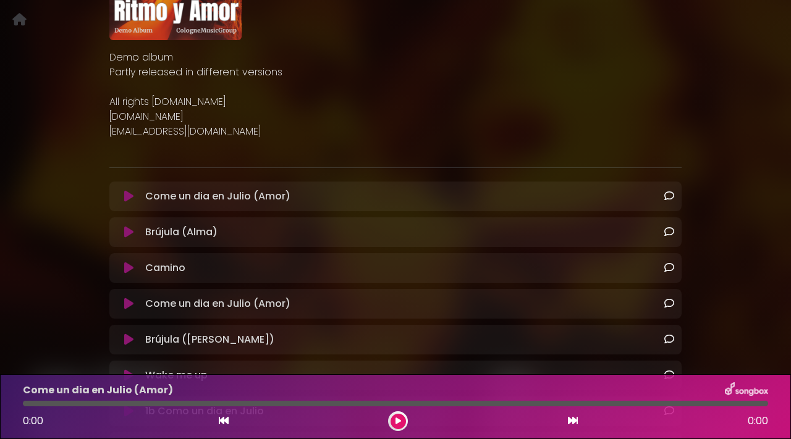
scroll to position [253, 0]
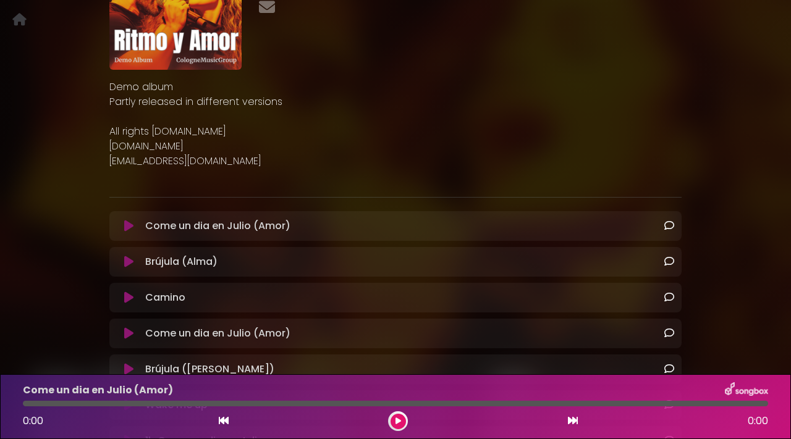
scroll to position [269, 0]
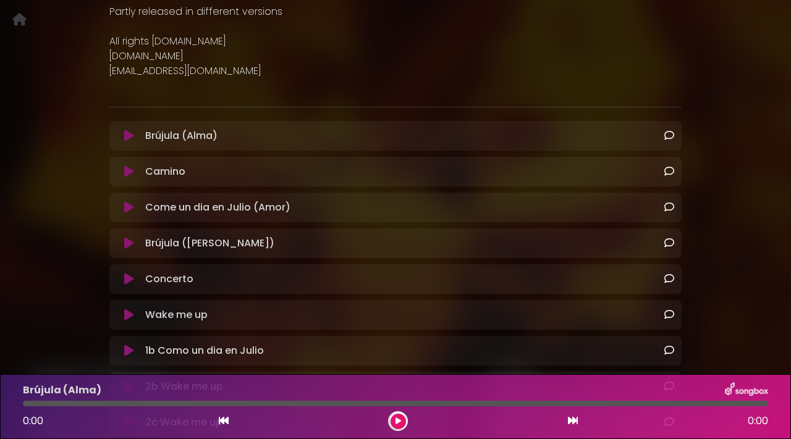
scroll to position [231, 0]
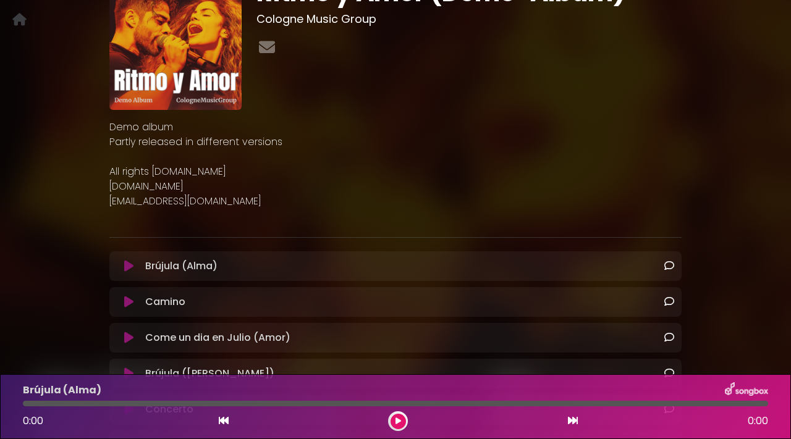
scroll to position [104, 0]
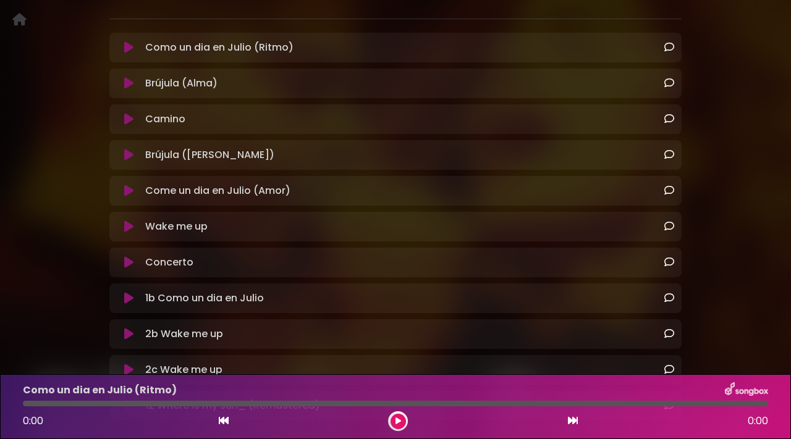
scroll to position [322, 0]
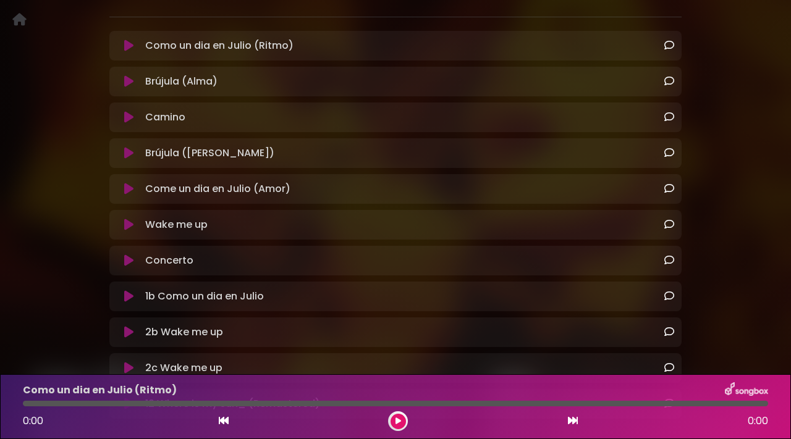
click at [134, 46] on button at bounding box center [128, 46] width 23 height 12
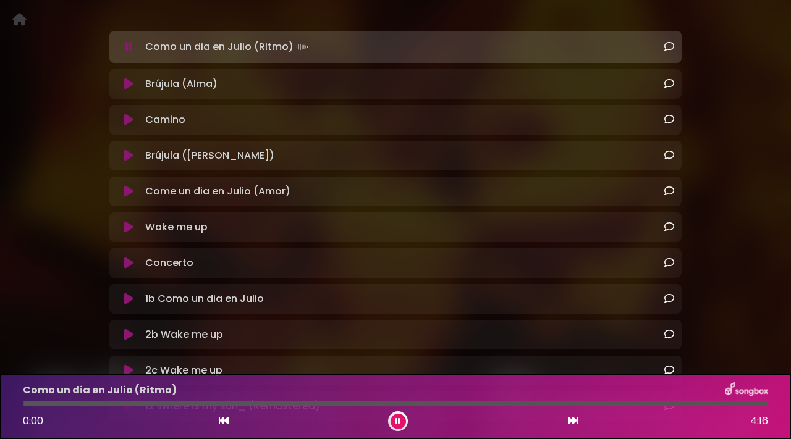
click at [134, 46] on button at bounding box center [128, 47] width 23 height 12
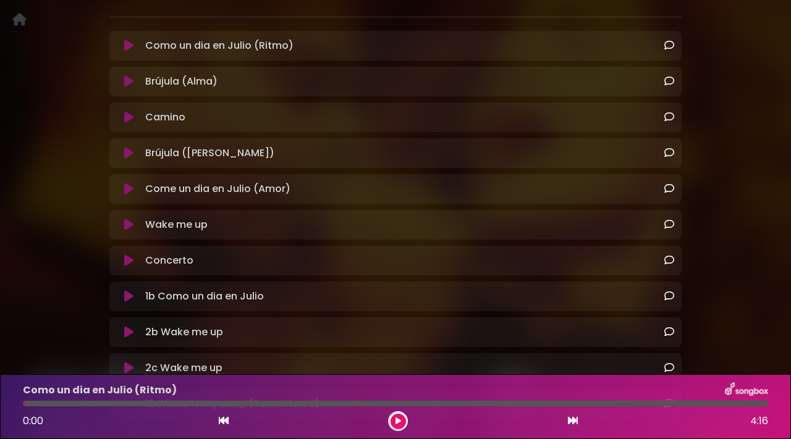
click at [130, 79] on icon at bounding box center [128, 81] width 9 height 12
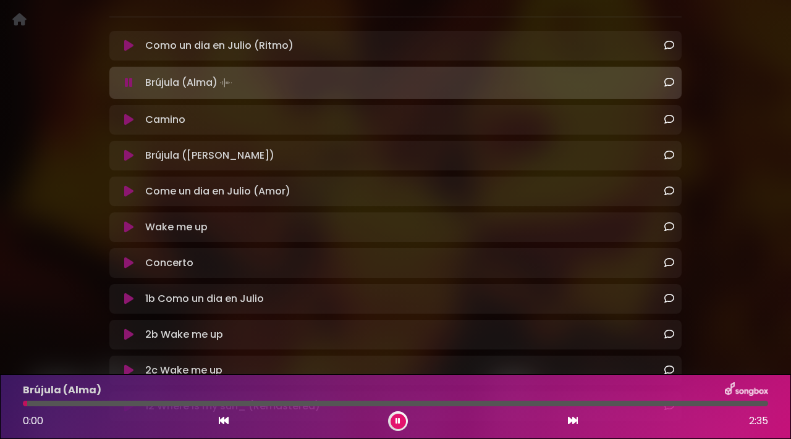
click at [129, 83] on icon at bounding box center [129, 83] width 8 height 12
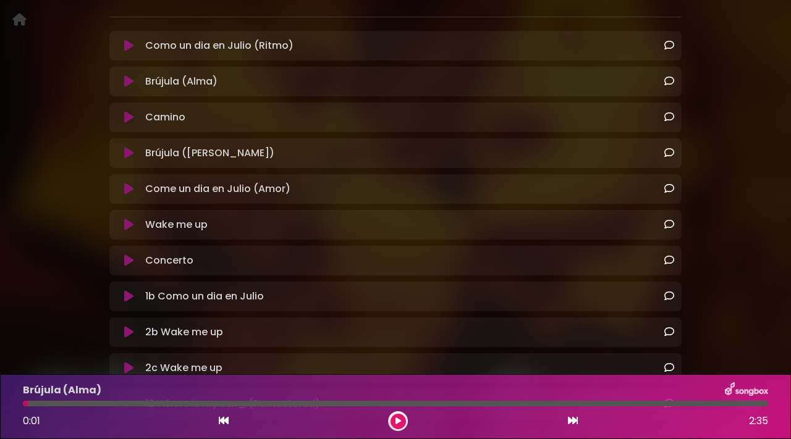
click at [127, 115] on icon at bounding box center [128, 117] width 9 height 12
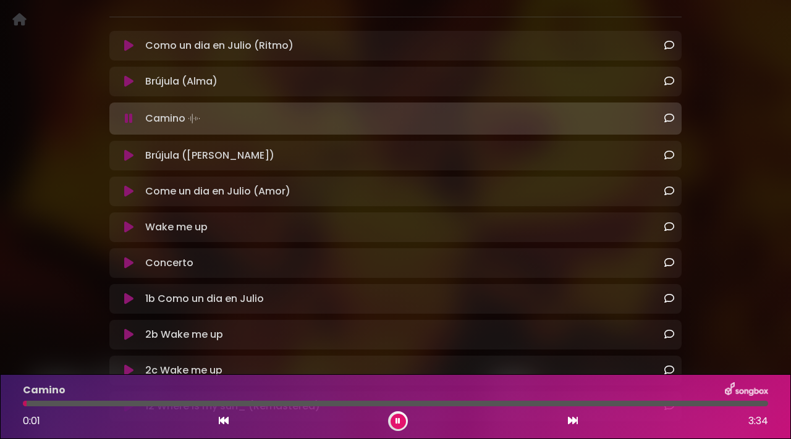
click at [130, 117] on icon at bounding box center [129, 118] width 8 height 12
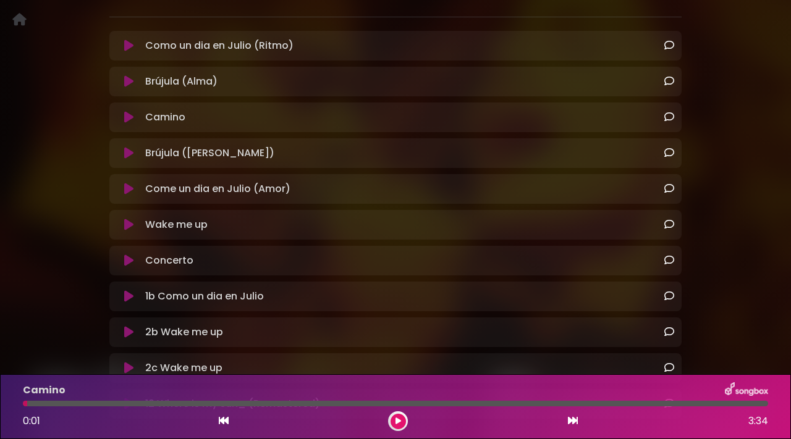
click at [129, 145] on div "Brújula (Dante) Loading Track..." at bounding box center [395, 153] width 572 height 30
click at [129, 155] on icon at bounding box center [128, 153] width 9 height 12
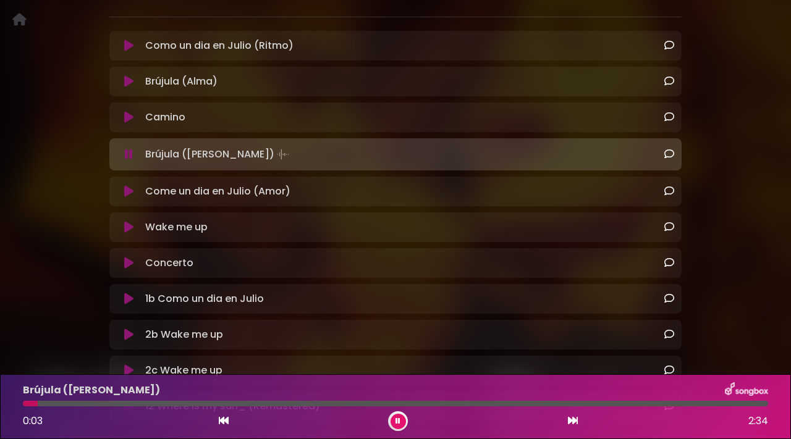
click at [130, 150] on icon at bounding box center [129, 154] width 8 height 12
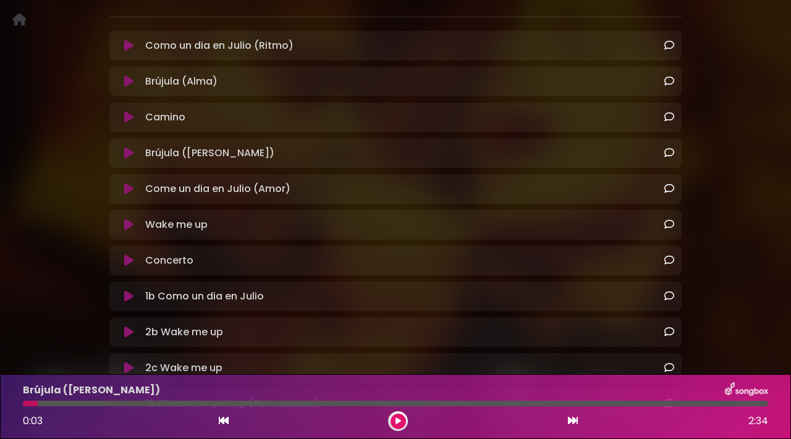
click at [129, 188] on icon at bounding box center [128, 189] width 9 height 12
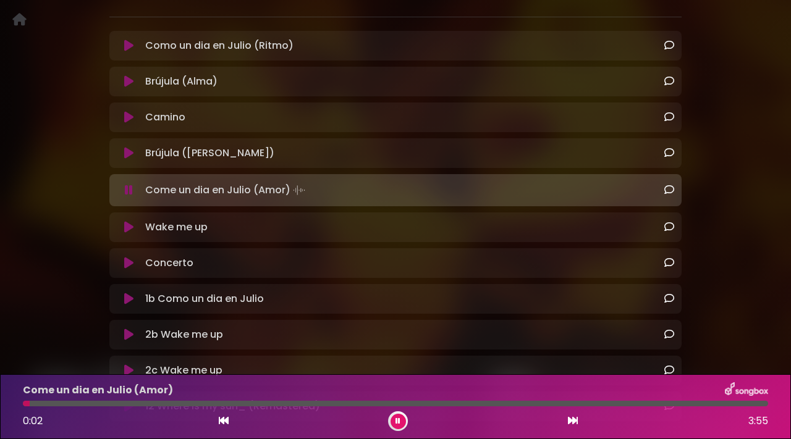
click at [129, 188] on icon at bounding box center [129, 190] width 8 height 12
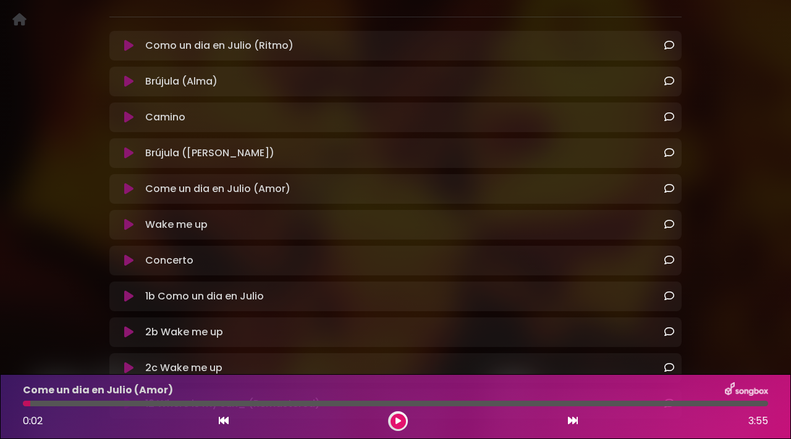
click at [129, 220] on icon at bounding box center [128, 225] width 9 height 12
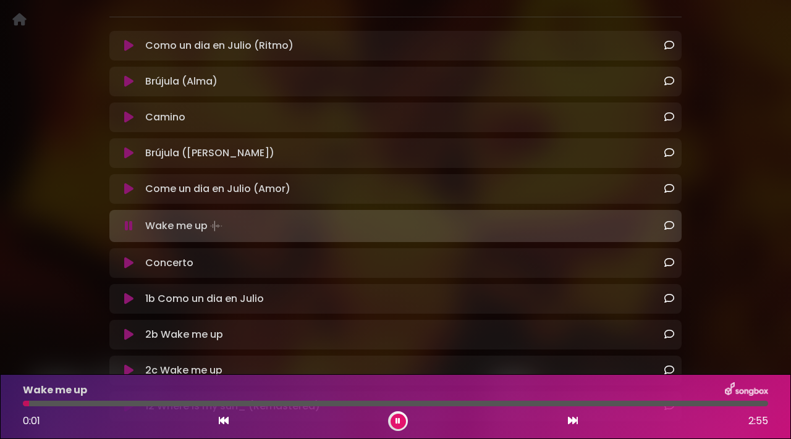
click at [128, 220] on icon at bounding box center [129, 226] width 8 height 12
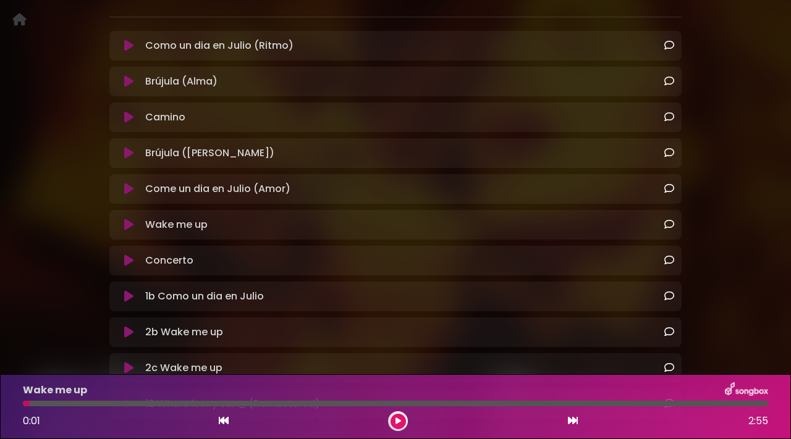
click at [129, 255] on icon at bounding box center [128, 261] width 9 height 12
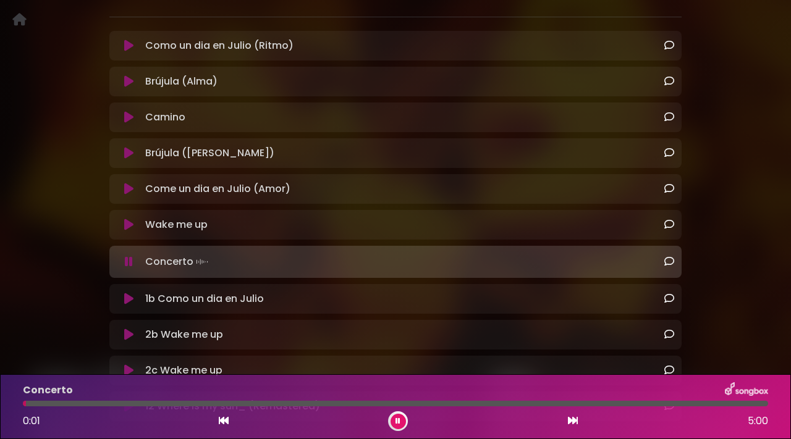
click at [129, 255] on div "Concerto Loading Track..." at bounding box center [396, 261] width 558 height 17
click at [129, 258] on icon at bounding box center [129, 262] width 8 height 12
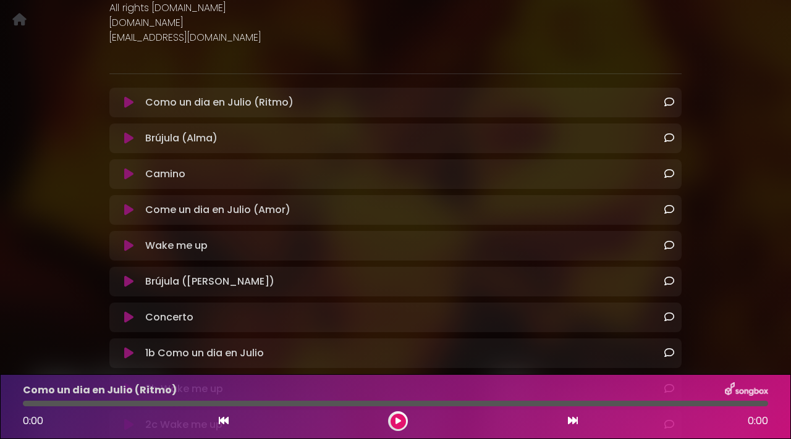
scroll to position [445, 0]
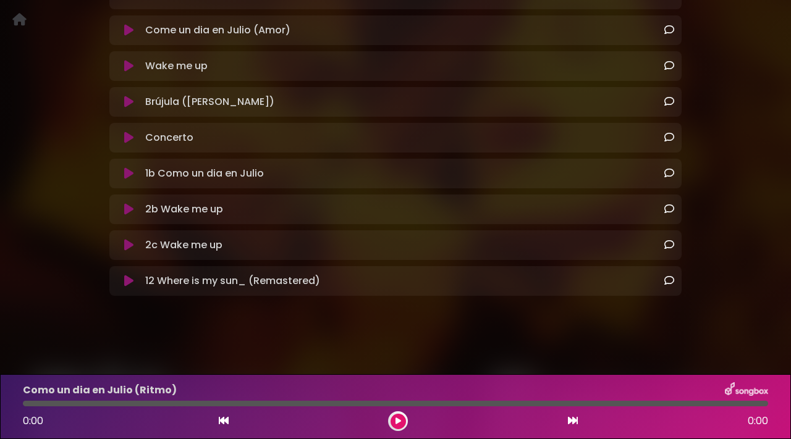
click at [321, 215] on div "2b Wake me up Loading Track..." at bounding box center [407, 209] width 534 height 15
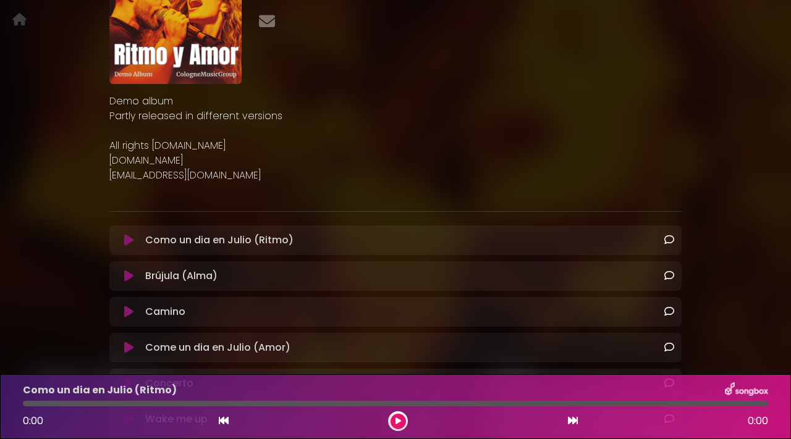
scroll to position [127, 0]
click at [133, 276] on button at bounding box center [128, 277] width 23 height 12
